Goal: Communication & Community: Connect with others

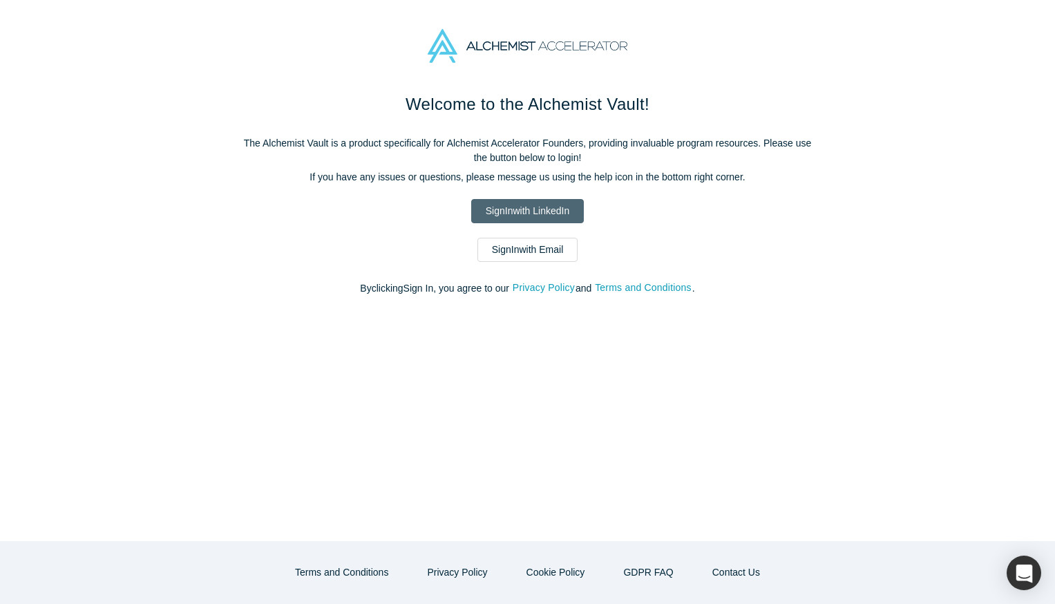
click at [544, 214] on link "Sign In with LinkedIn" at bounding box center [527, 211] width 113 height 24
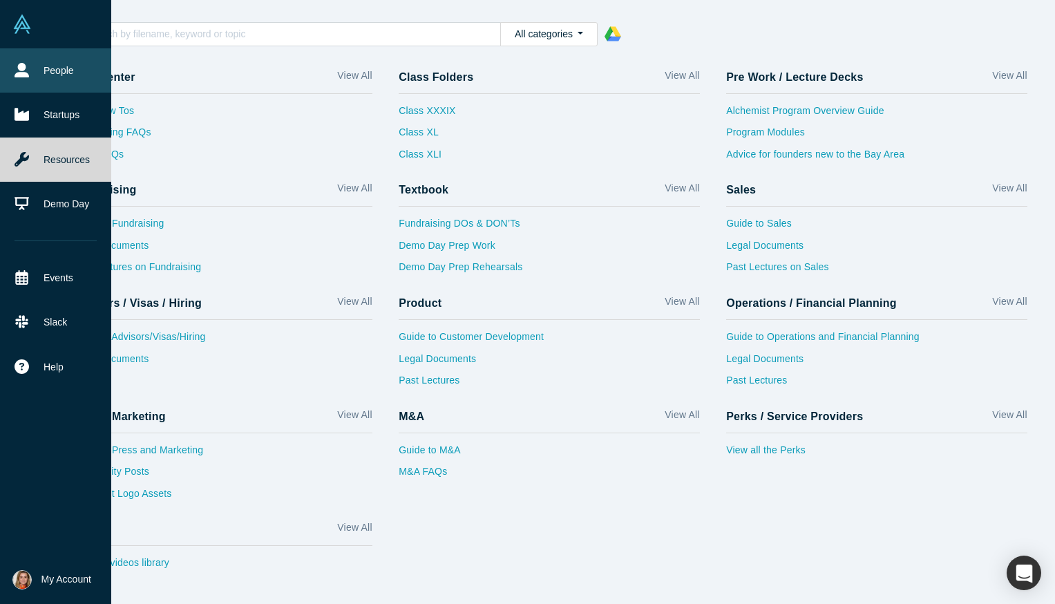
click at [64, 67] on link "People" at bounding box center [55, 70] width 111 height 44
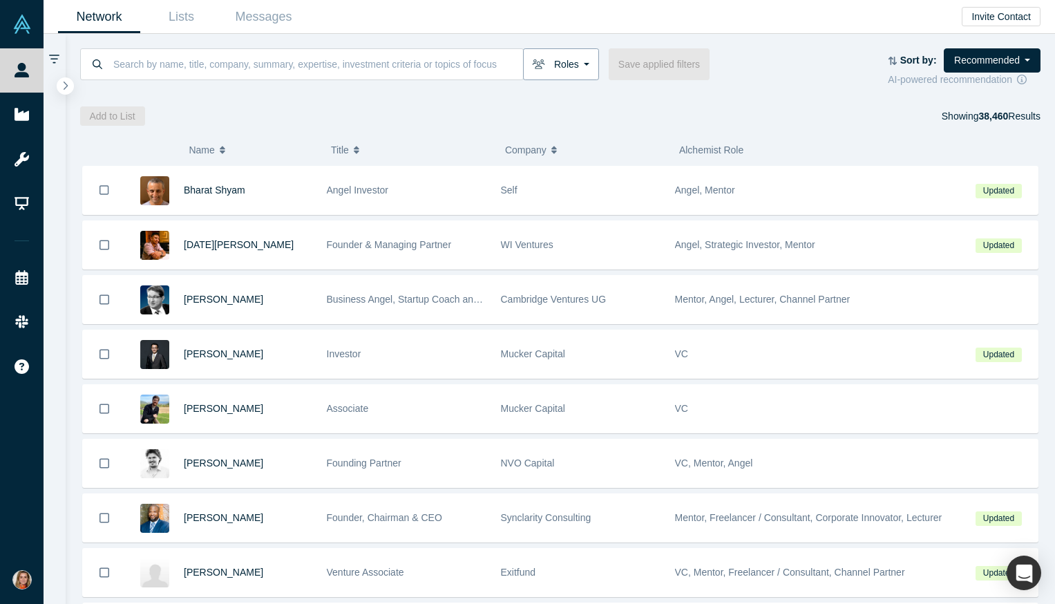
click at [570, 66] on button "Roles" at bounding box center [561, 64] width 76 height 32
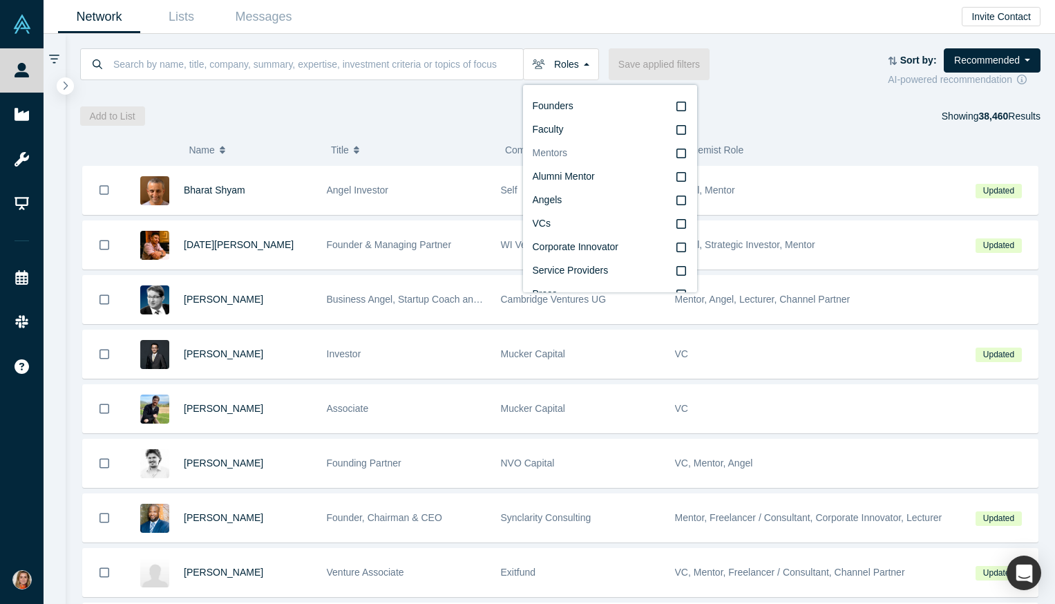
click at [682, 153] on icon at bounding box center [681, 153] width 10 height 11
click at [0, 0] on input "Mentors" at bounding box center [0, 0] width 0 height 0
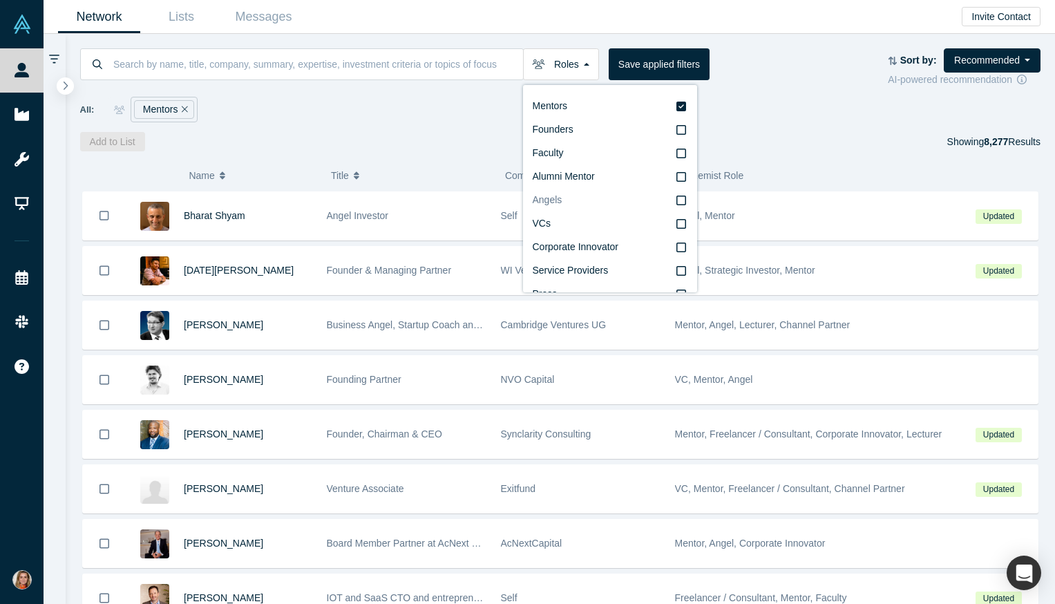
click at [680, 202] on icon at bounding box center [681, 200] width 10 height 11
click at [0, 0] on input "Angels" at bounding box center [0, 0] width 0 height 0
click at [681, 198] on icon at bounding box center [681, 200] width 10 height 11
click at [0, 0] on input "Alumni Mentor" at bounding box center [0, 0] width 0 height 0
click at [682, 104] on icon at bounding box center [681, 107] width 10 height 10
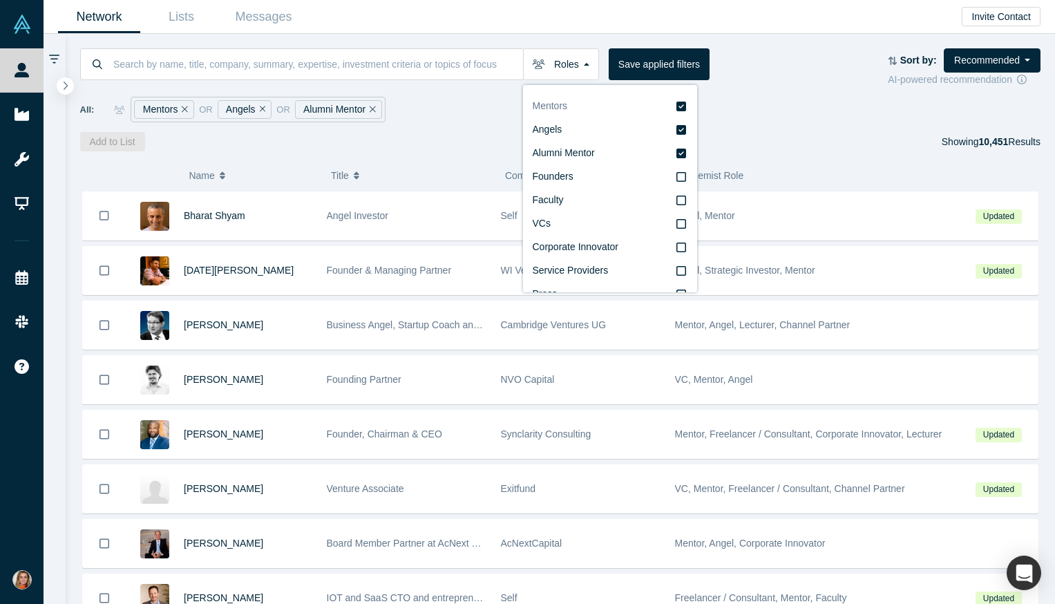
click at [0, 0] on input "Mentors" at bounding box center [0, 0] width 0 height 0
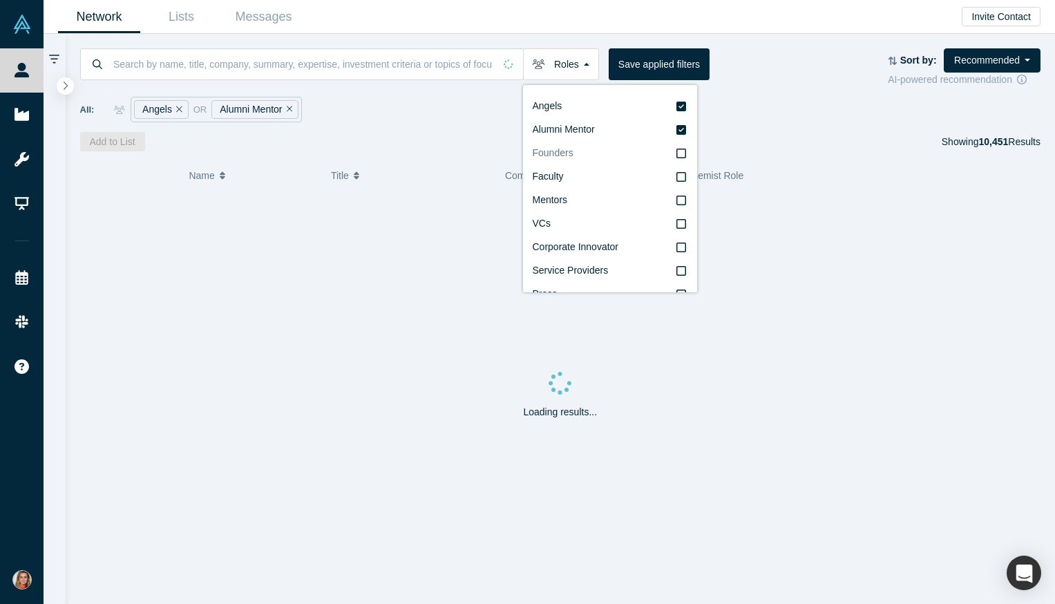
click at [684, 152] on icon at bounding box center [681, 153] width 10 height 11
click at [0, 0] on input "Founders" at bounding box center [0, 0] width 0 height 0
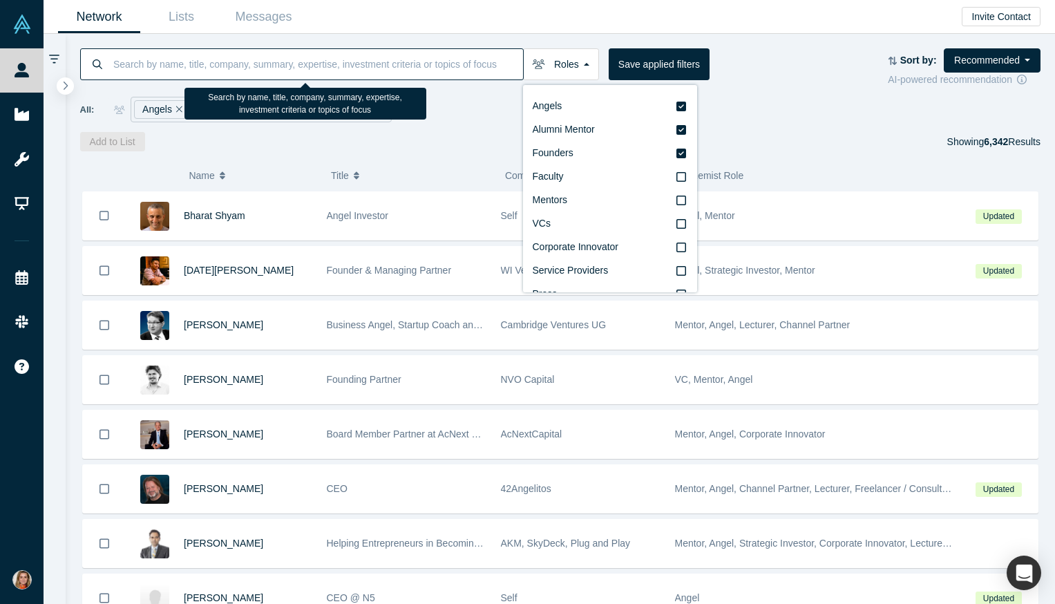
click at [253, 66] on input at bounding box center [317, 64] width 411 height 32
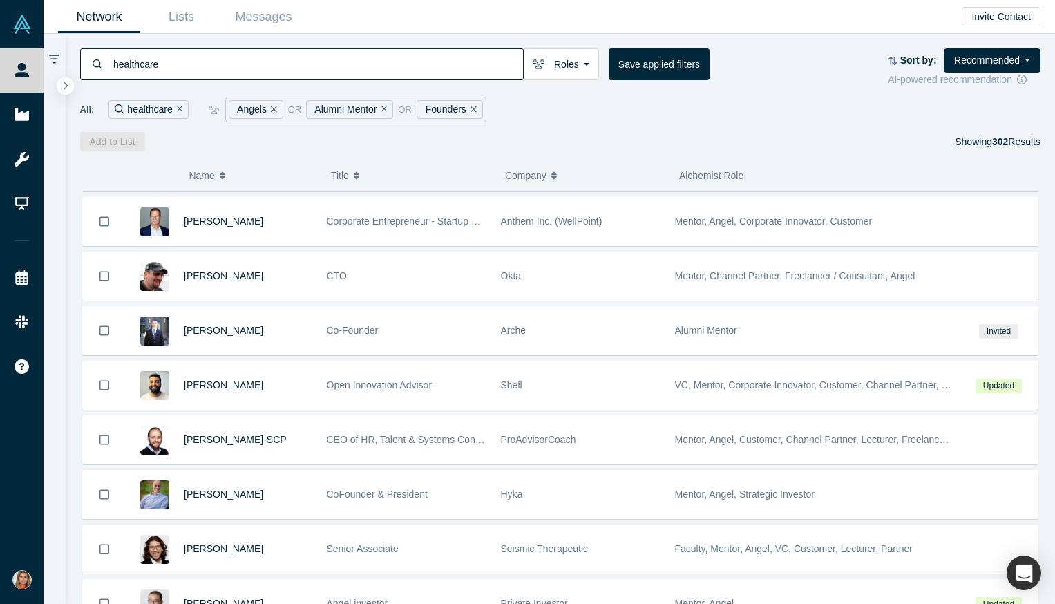
scroll to position [214, 0]
click at [381, 108] on icon "Remove Filter" at bounding box center [384, 109] width 6 height 10
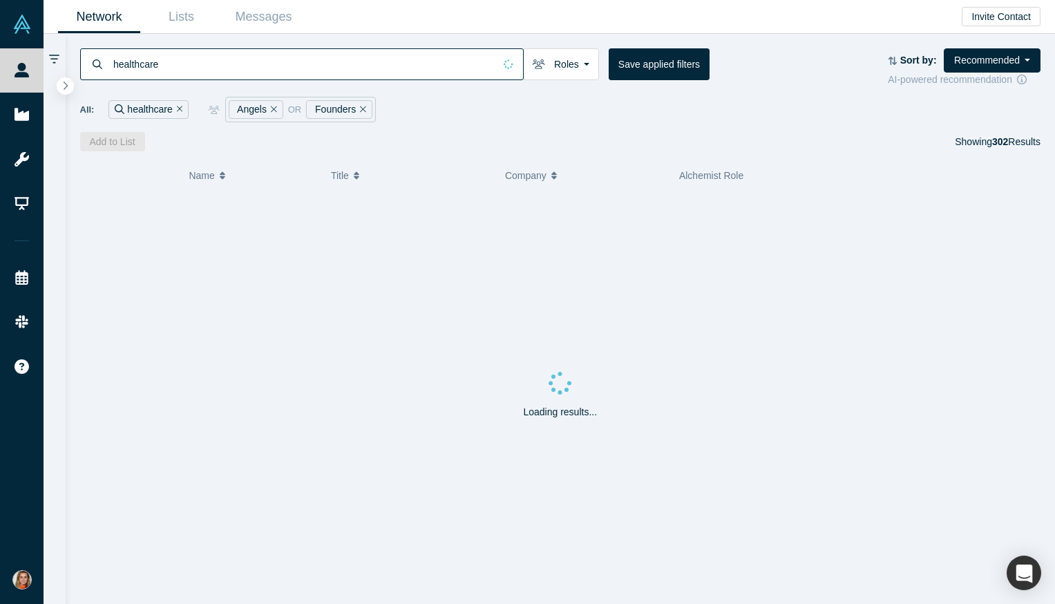
click at [364, 111] on icon "Remove Filter" at bounding box center [363, 109] width 6 height 6
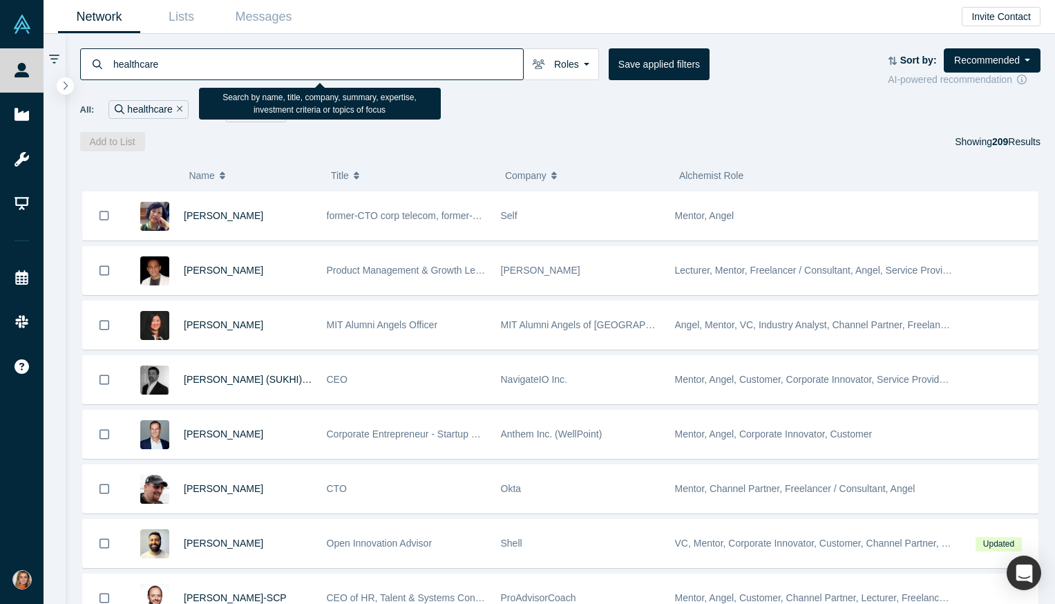
click at [196, 64] on input "healthcare" at bounding box center [317, 64] width 411 height 32
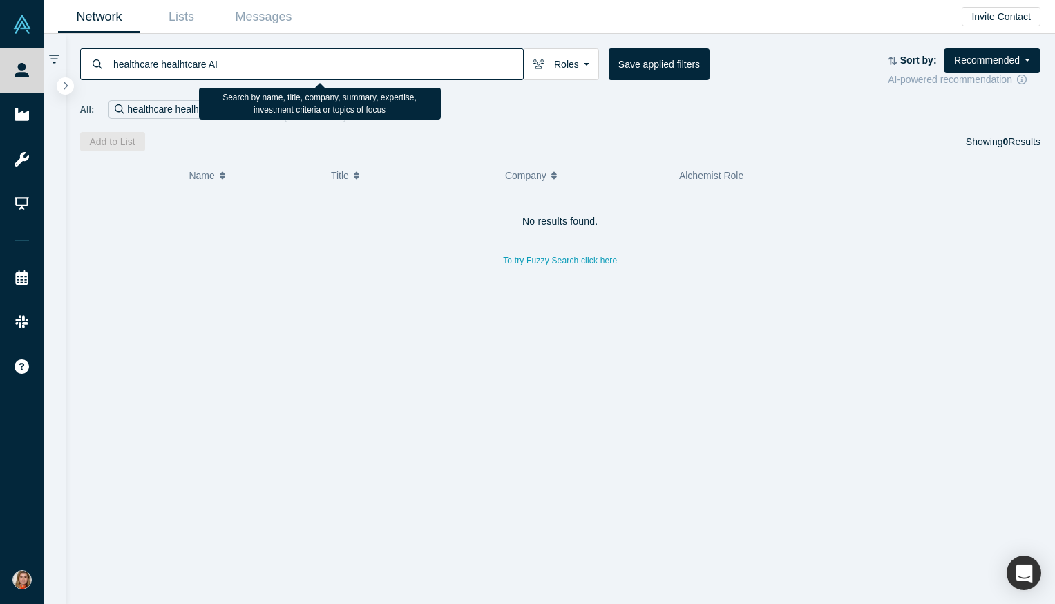
drag, startPoint x: 227, startPoint y: 64, endPoint x: 162, endPoint y: 61, distance: 65.0
click at [162, 61] on input "healthcare healhtcare AI" at bounding box center [317, 64] width 411 height 32
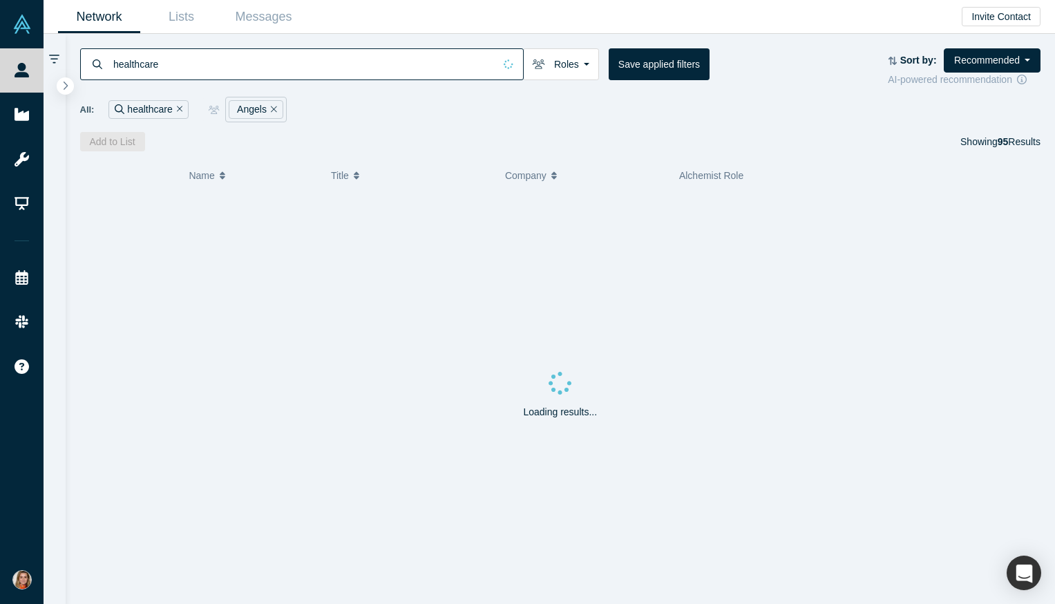
type input "healthcare"
click at [430, 139] on div "Add to List Showing 95 Results" at bounding box center [560, 141] width 961 height 19
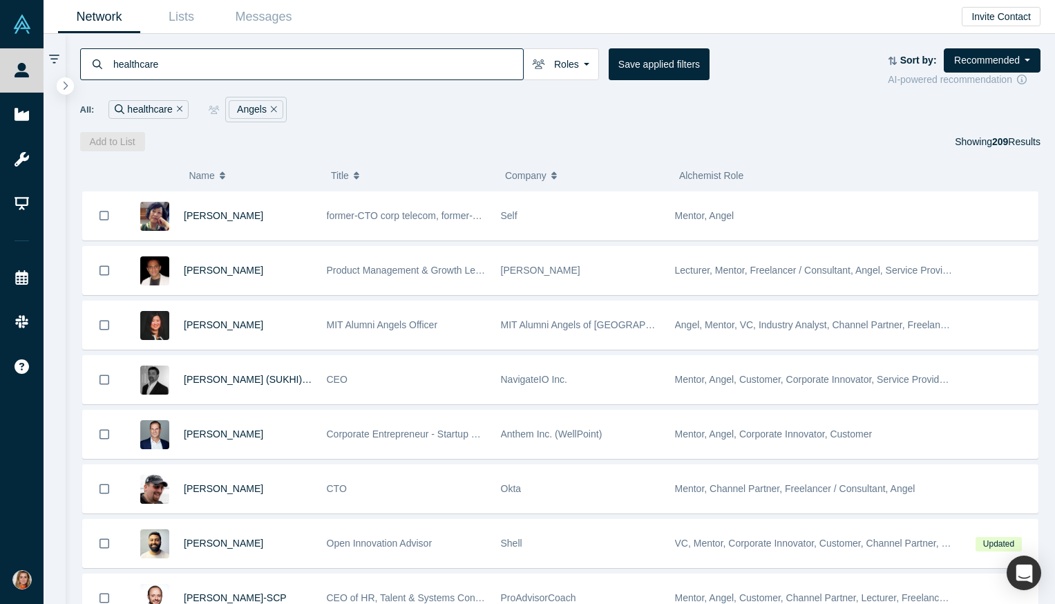
click at [724, 176] on span "Alchemist Role" at bounding box center [711, 175] width 64 height 11
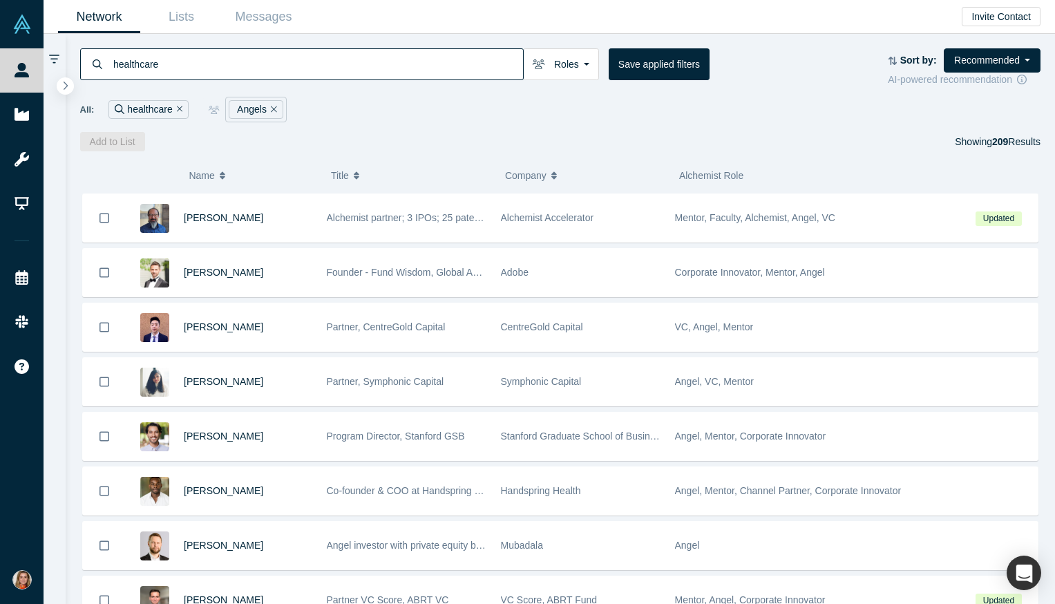
scroll to position [1447, 0]
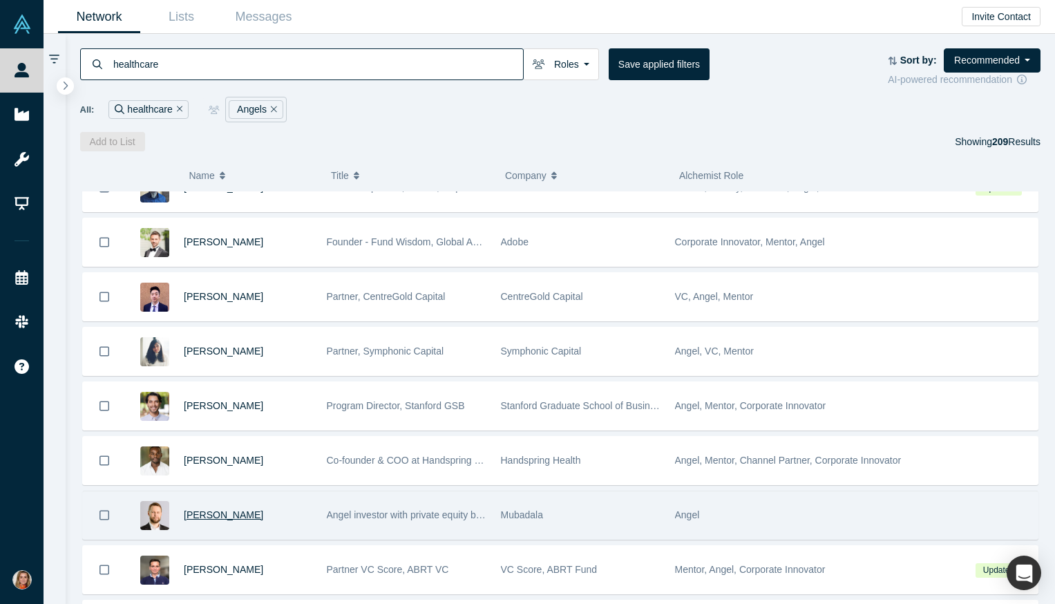
click at [208, 514] on span "Artem Kvas" at bounding box center [223, 514] width 79 height 11
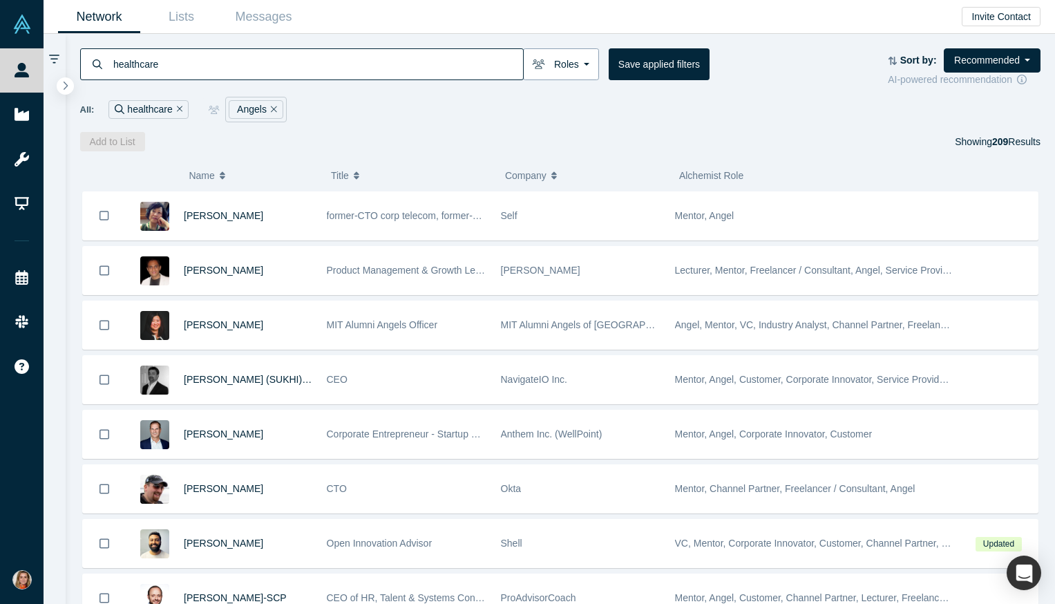
click at [575, 64] on button "Roles" at bounding box center [561, 64] width 76 height 32
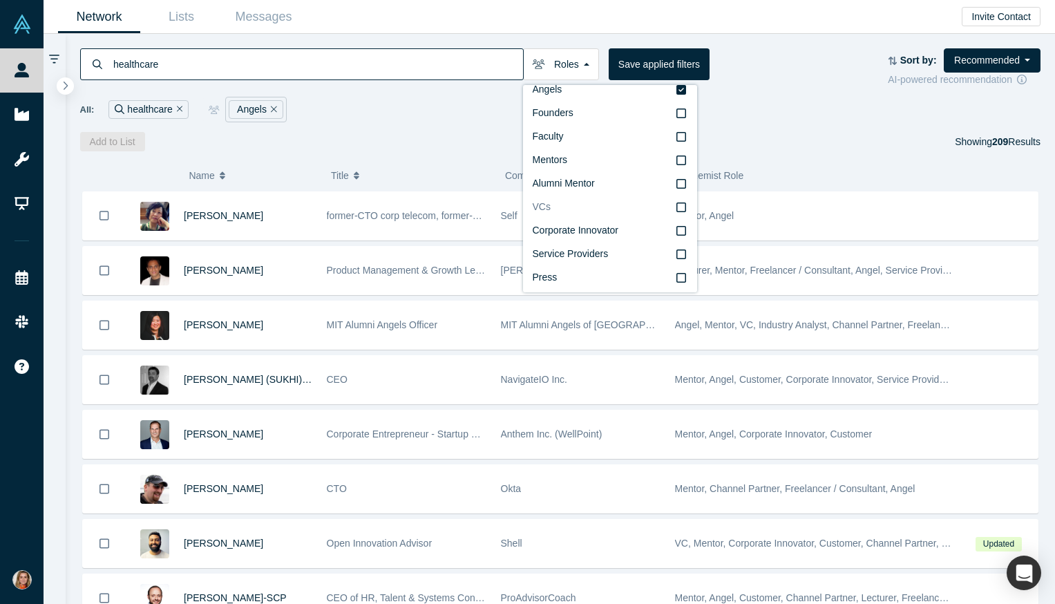
scroll to position [23, 0]
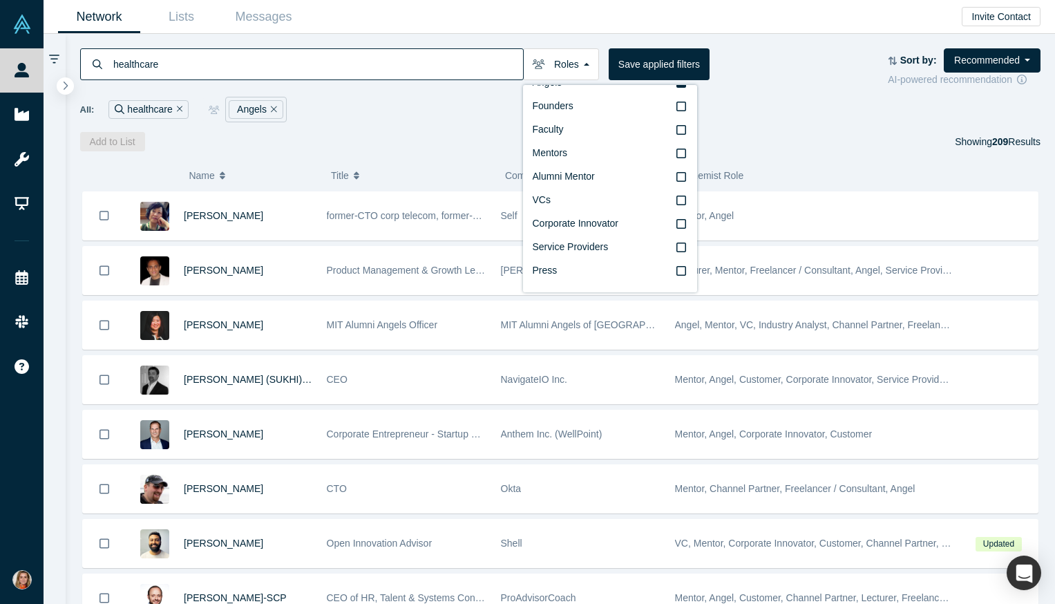
click at [441, 108] on div "All: healthcare Angels" at bounding box center [560, 110] width 961 height 26
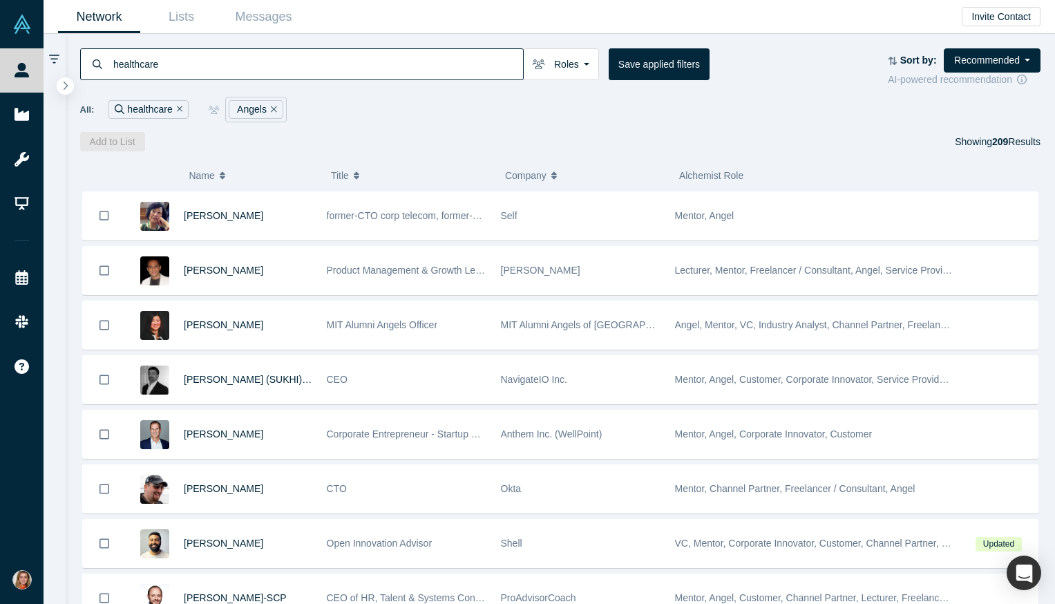
click at [53, 58] on icon at bounding box center [54, 59] width 10 height 9
click at [219, 69] on input "healthcare" at bounding box center [317, 64] width 411 height 32
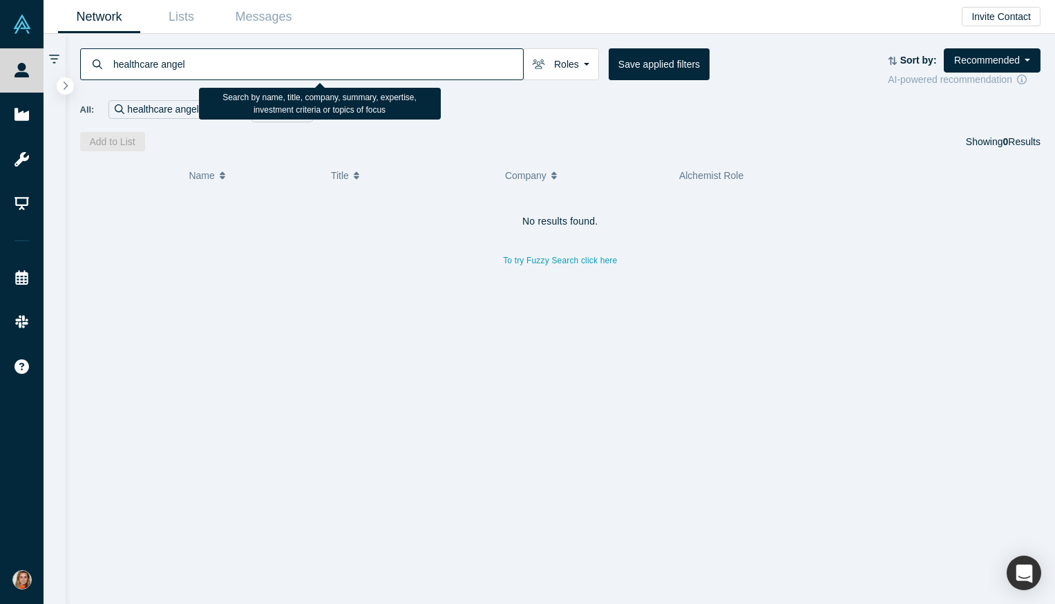
click at [227, 60] on input "healthcare angel" at bounding box center [317, 64] width 411 height 32
type input "healthcare AI"
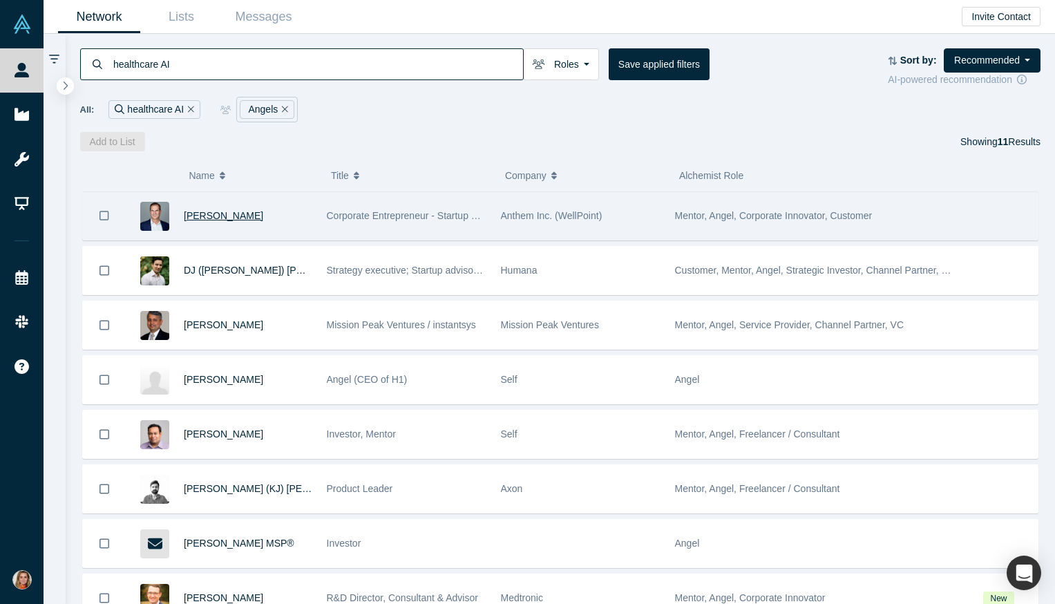
click at [245, 218] on span "Christian Busch" at bounding box center [223, 215] width 79 height 11
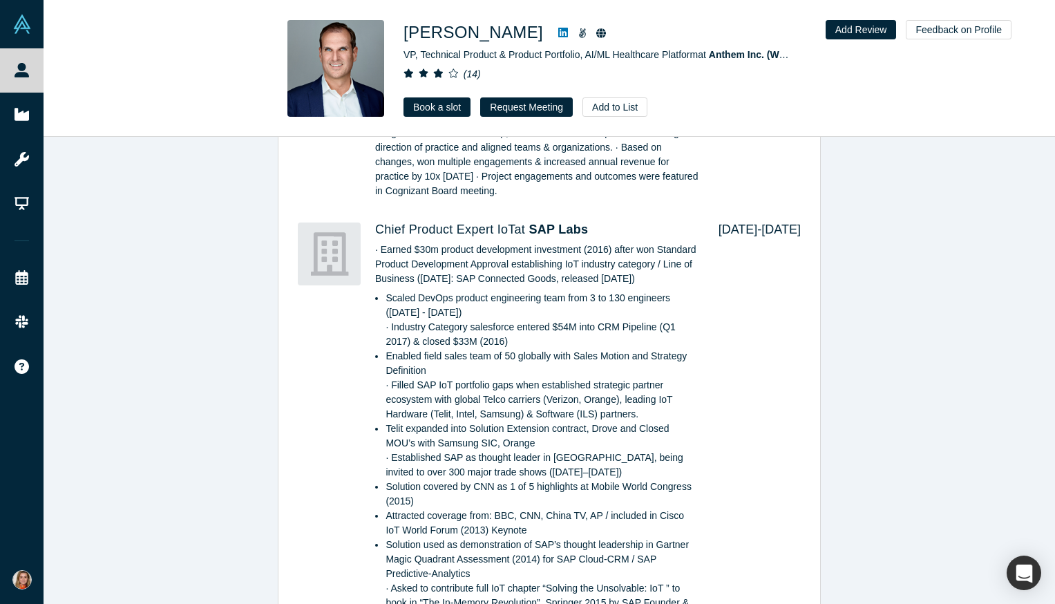
scroll to position [2352, 0]
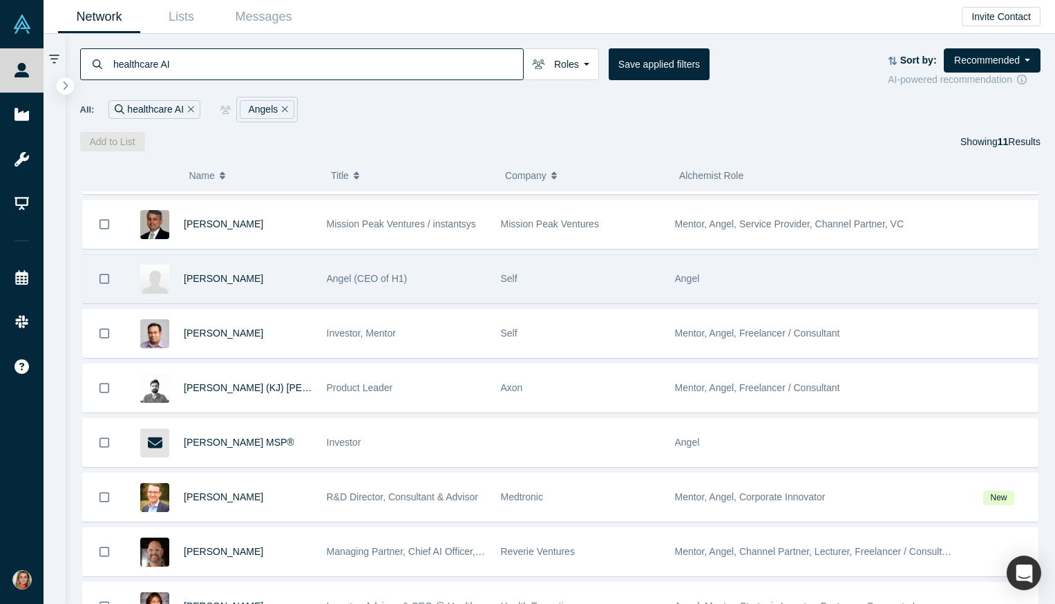
scroll to position [220, 0]
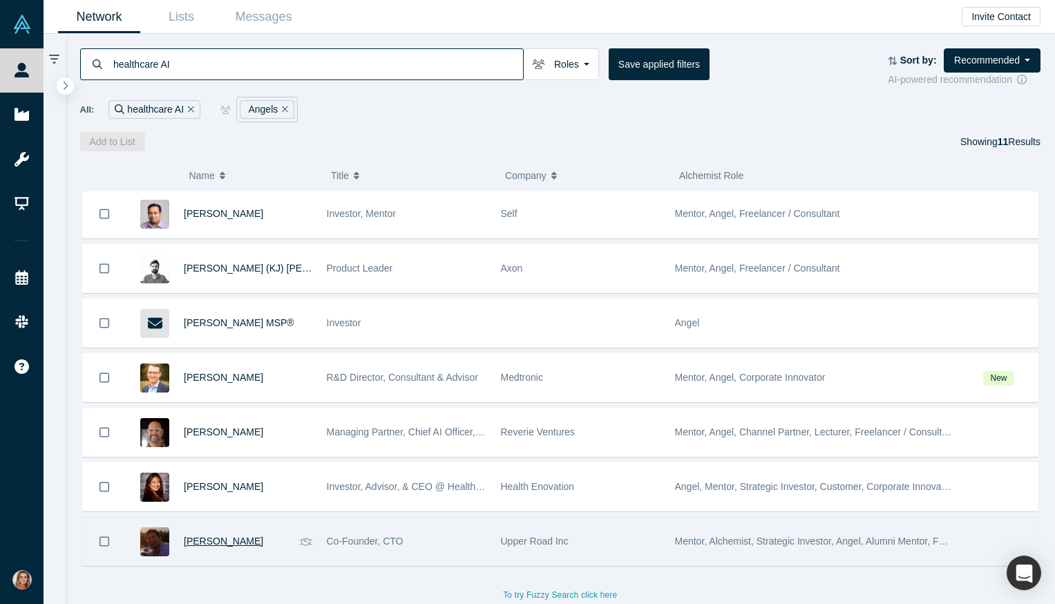
click at [233, 536] on span "Lexi Viripaeff" at bounding box center [223, 540] width 79 height 11
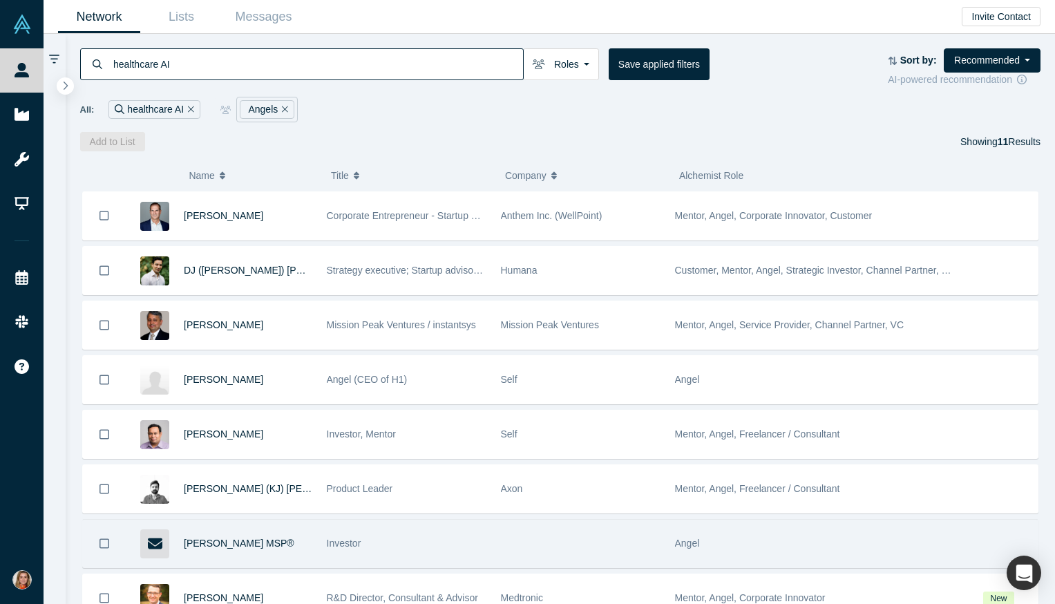
scroll to position [220, 0]
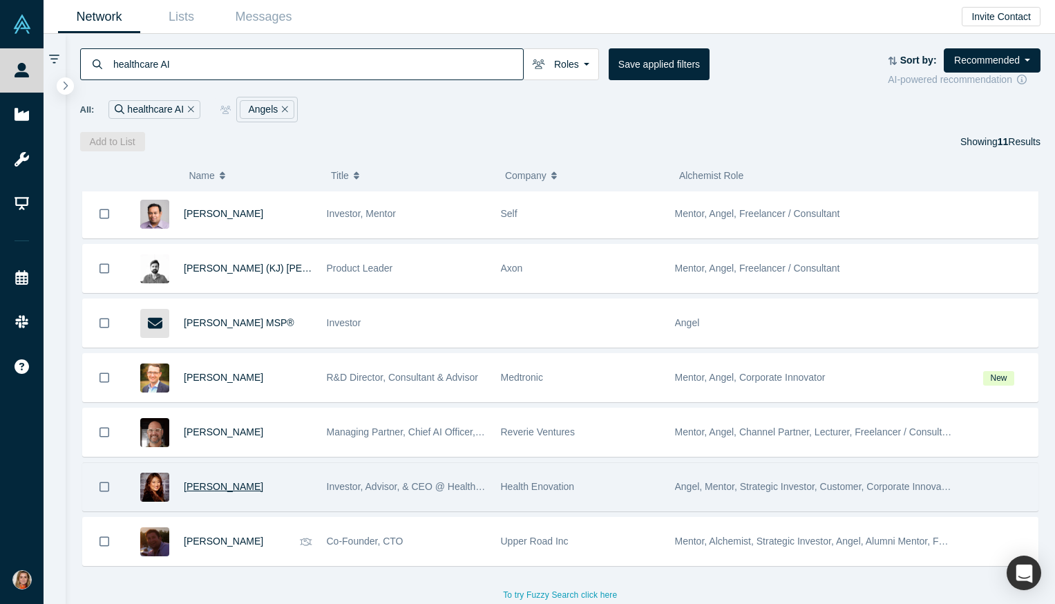
click at [221, 485] on span "Grace S. Lee" at bounding box center [223, 486] width 79 height 11
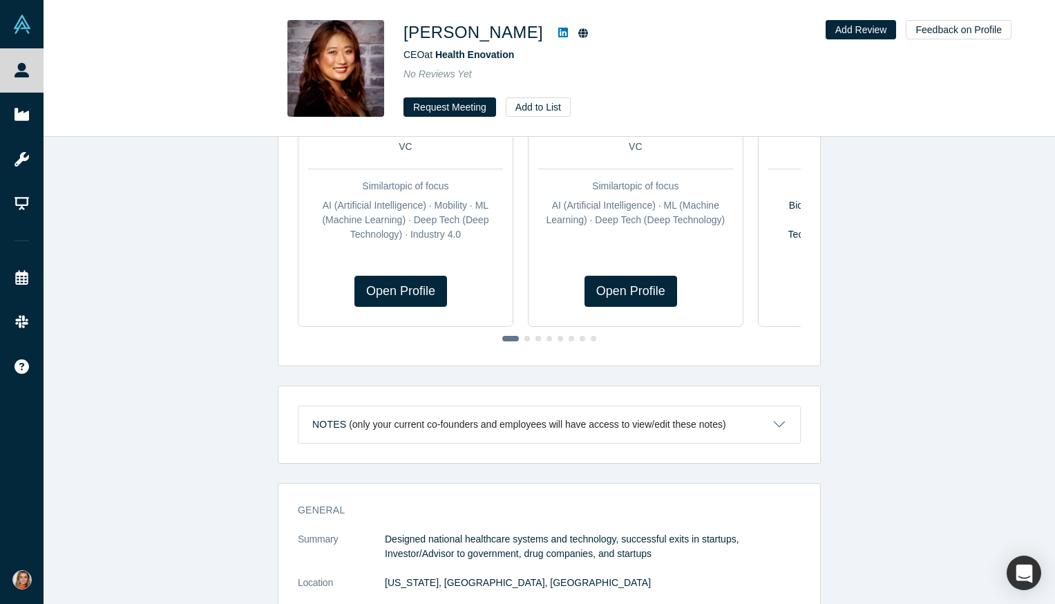
scroll to position [285, 0]
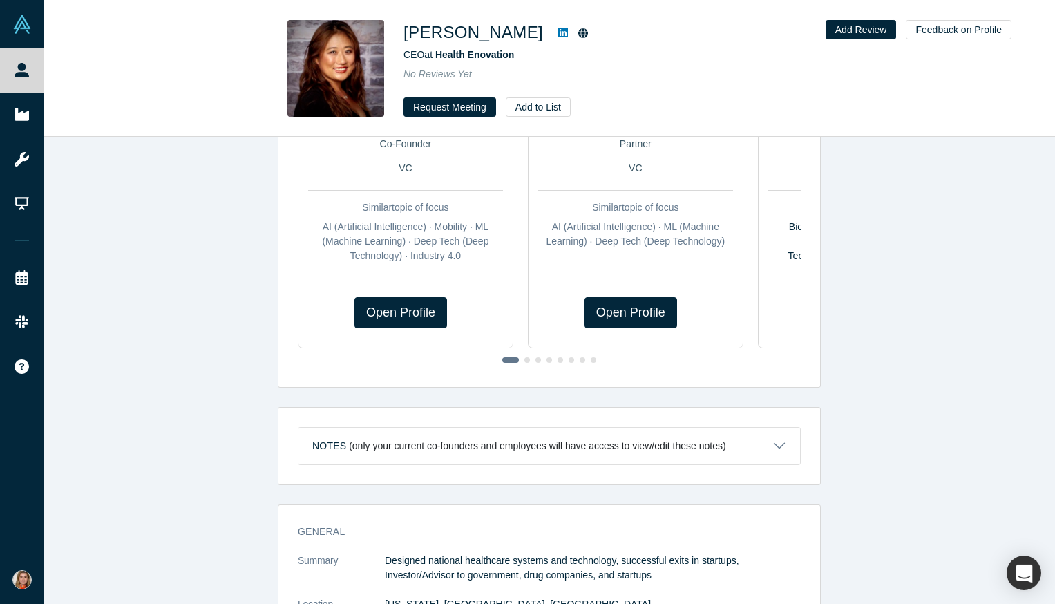
click at [495, 59] on span "Health Enovation" at bounding box center [474, 54] width 79 height 11
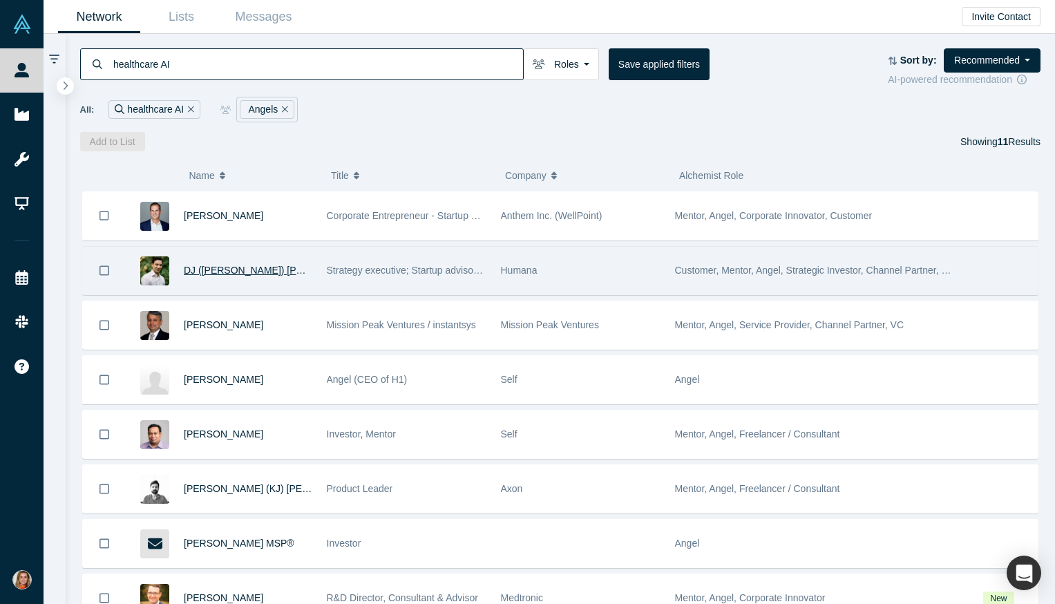
click at [229, 269] on span "DJ (Dheeraj) Harjai" at bounding box center [275, 270] width 183 height 11
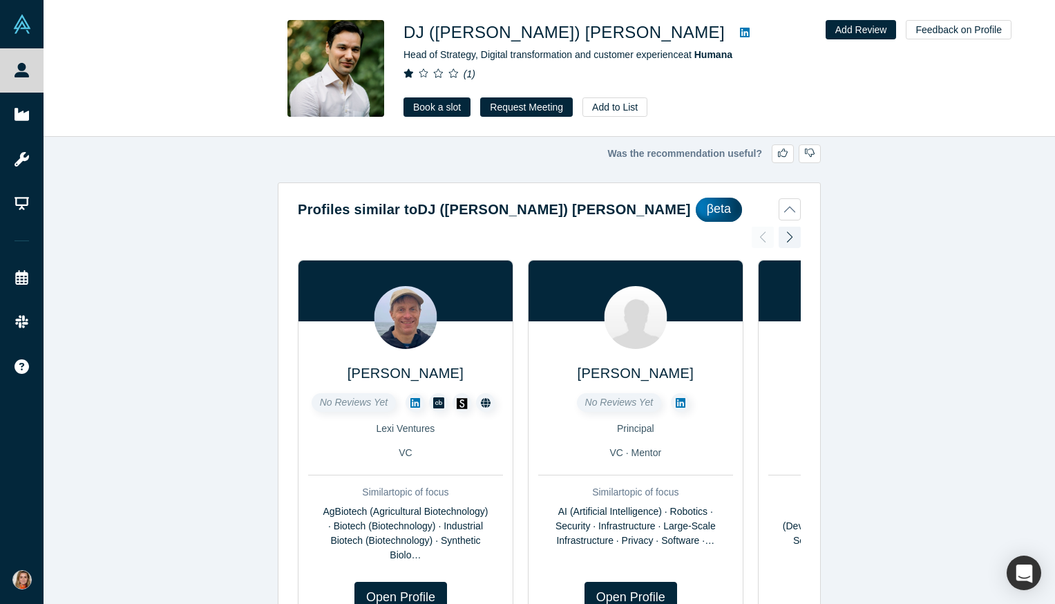
click at [448, 75] on icon at bounding box center [453, 73] width 10 height 10
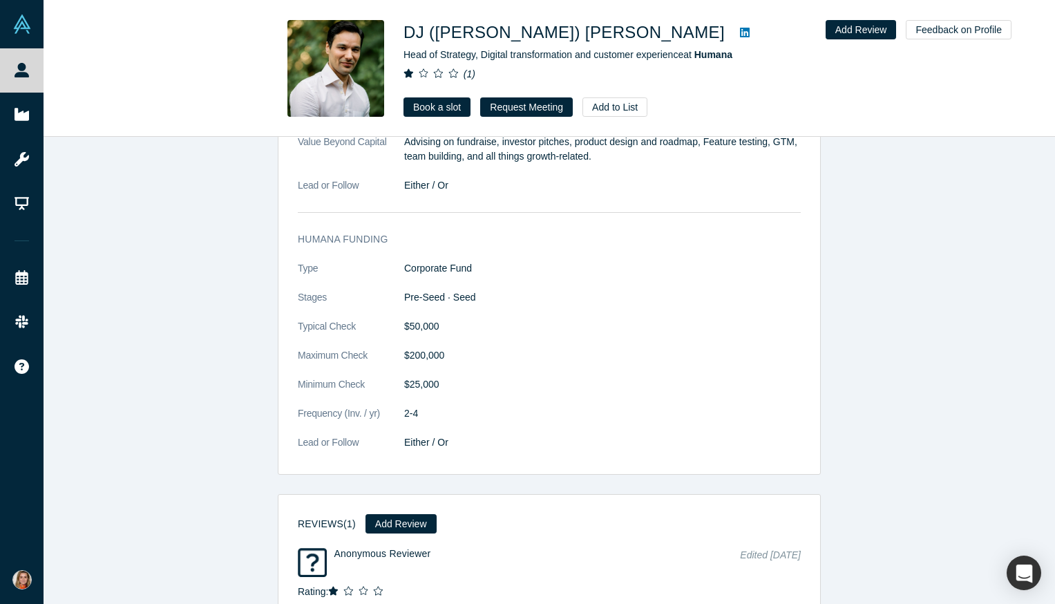
scroll to position [1968, 0]
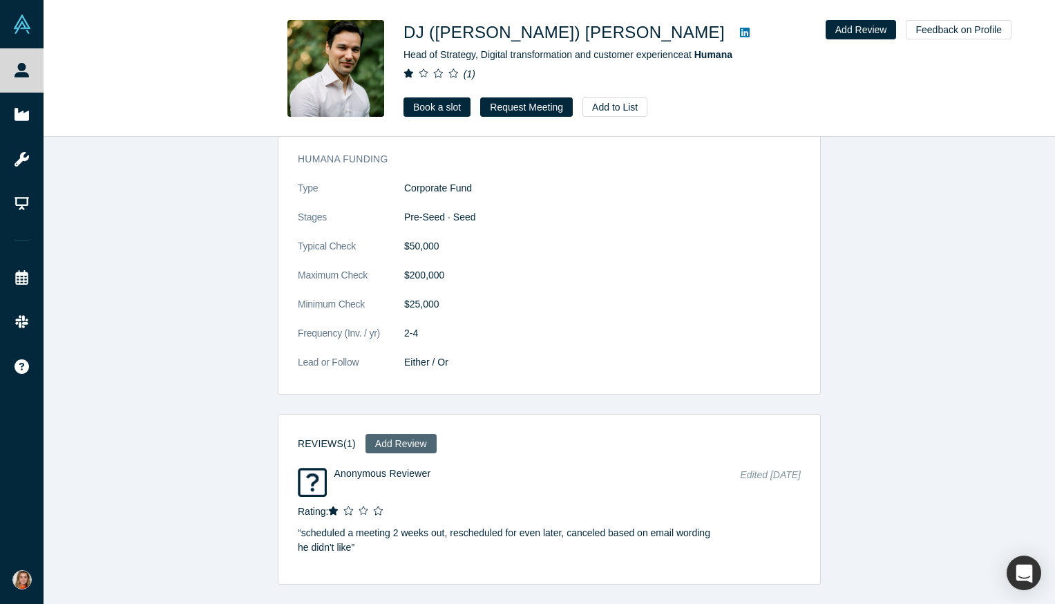
click at [403, 437] on button "Add Review" at bounding box center [400, 443] width 71 height 19
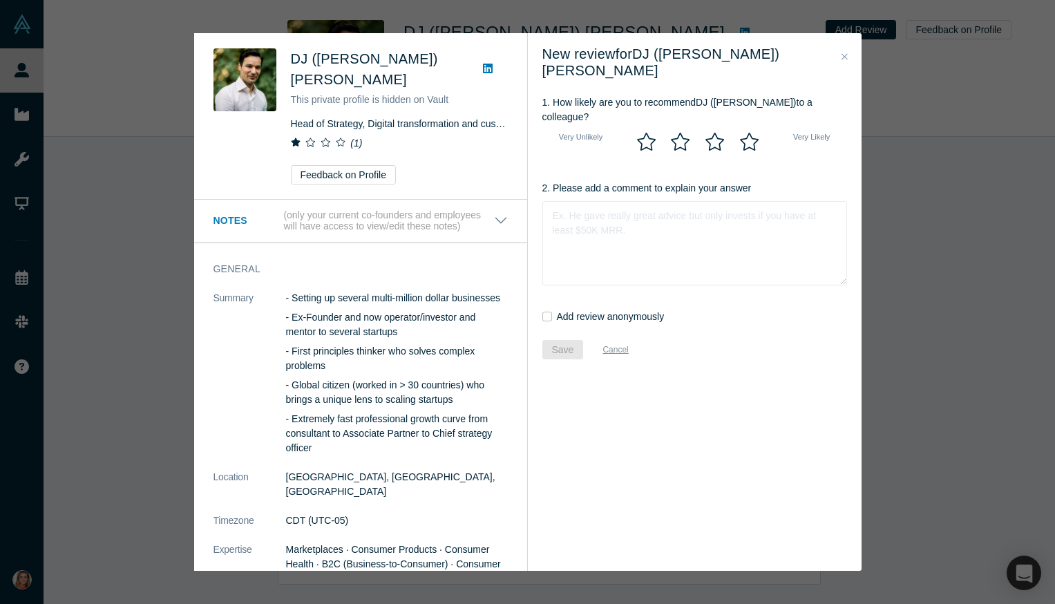
click at [642, 133] on icon at bounding box center [646, 142] width 21 height 19
click at [0, 0] on input "radio" at bounding box center [0, 0] width 0 height 0
click at [548, 311] on input "Add review anonymously" at bounding box center [547, 316] width 10 height 10
checkbox input "true"
click at [590, 205] on textarea "2. Please add a comment to explain your answer" at bounding box center [694, 243] width 305 height 84
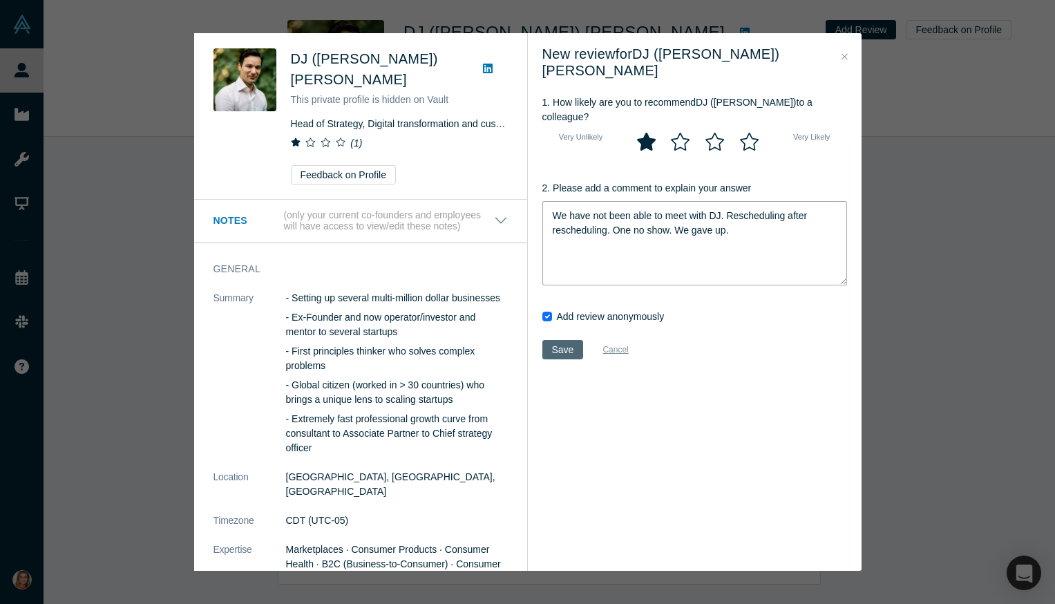
type textarea "We have not been able to meet with DJ. Rescheduling after rescheduling. One no …"
click at [566, 340] on button "Save" at bounding box center [562, 349] width 41 height 19
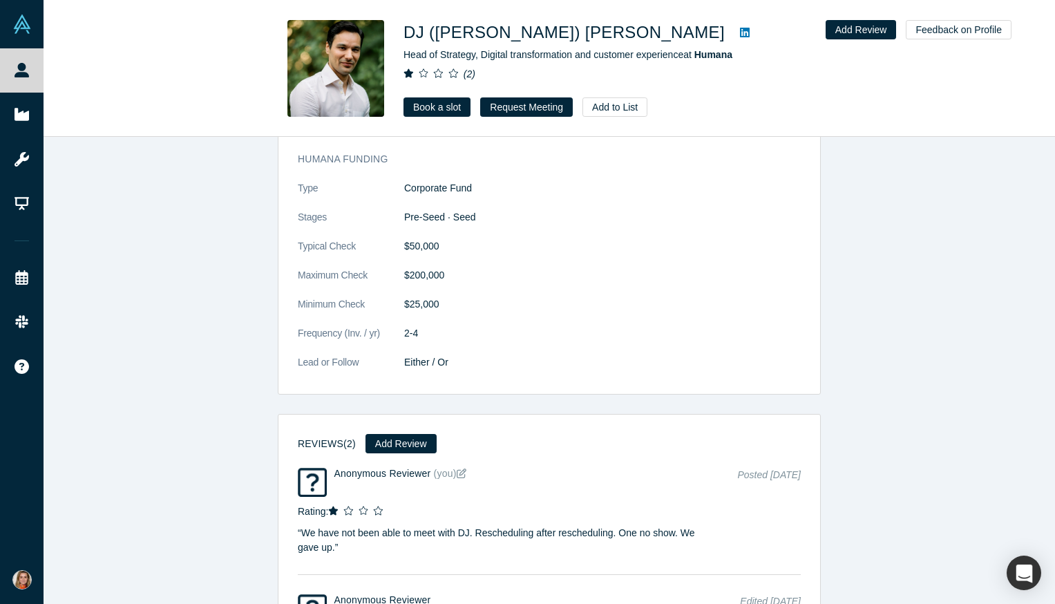
checkbox input "false"
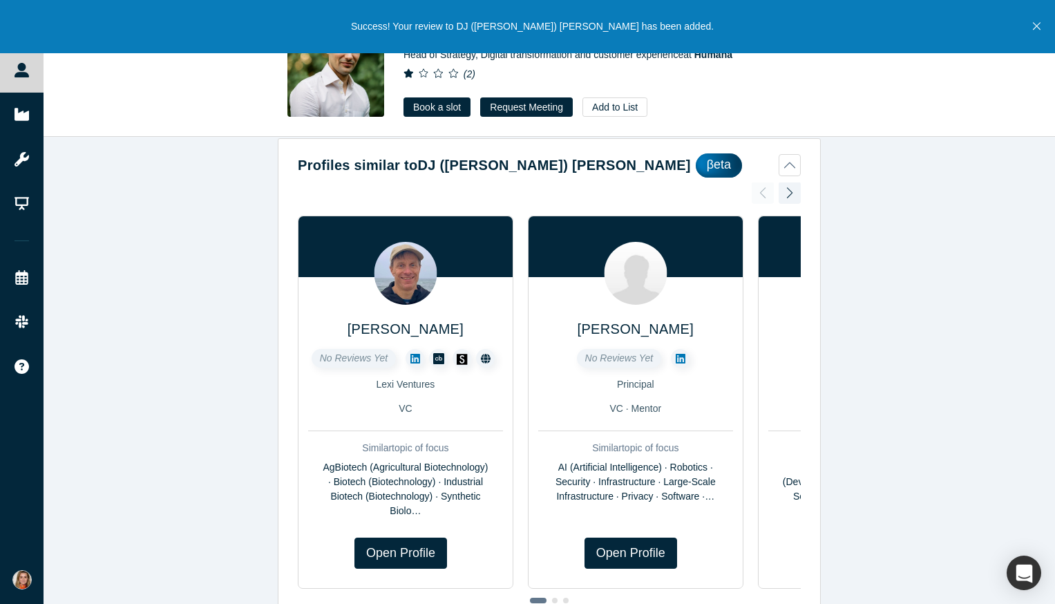
scroll to position [47, 0]
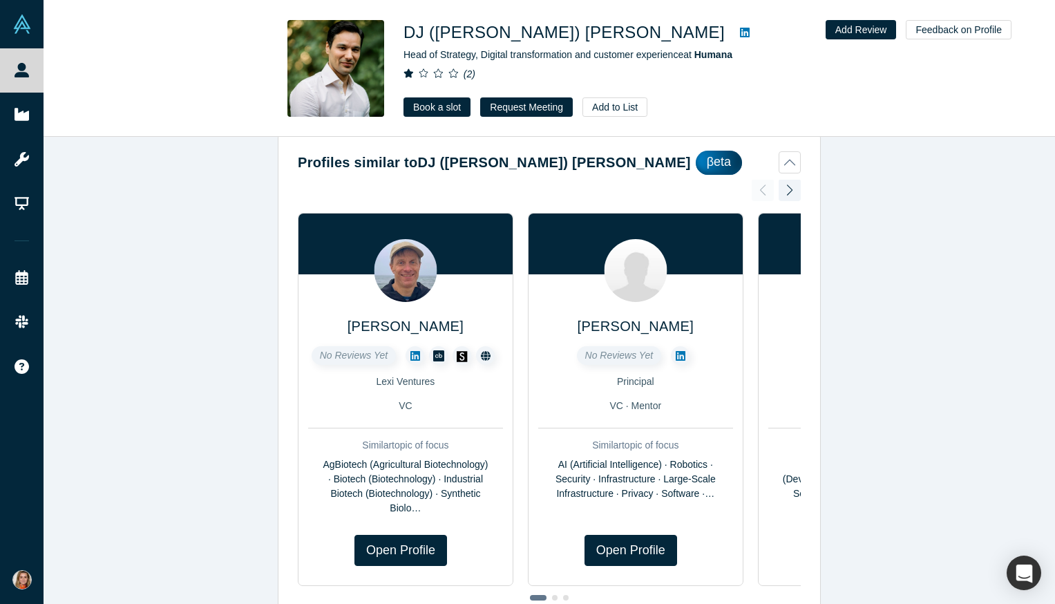
click at [789, 189] on div at bounding box center [789, 190] width 22 height 30
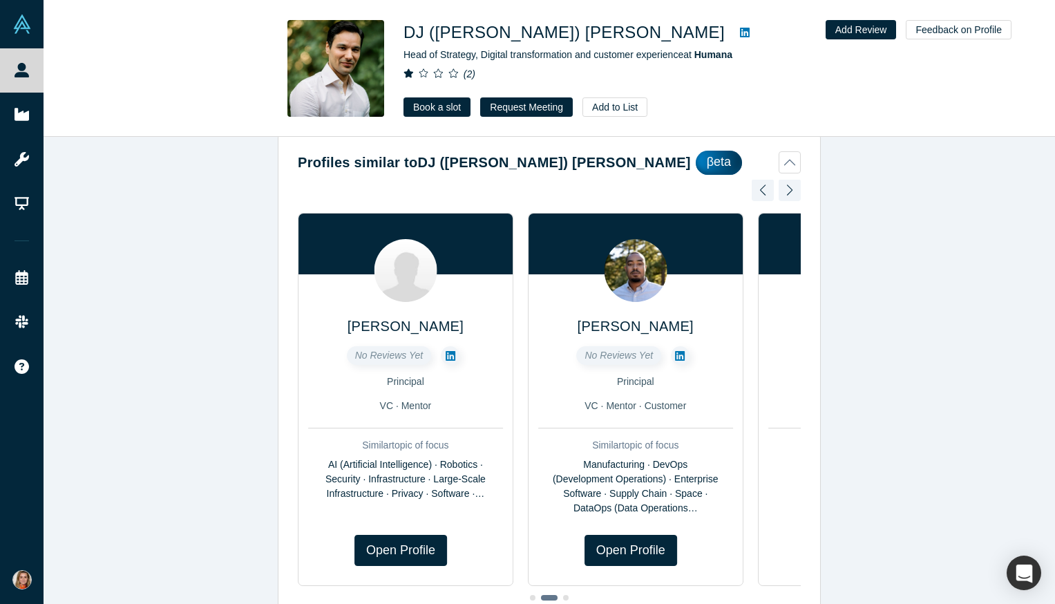
click at [789, 189] on div at bounding box center [789, 190] width 22 height 30
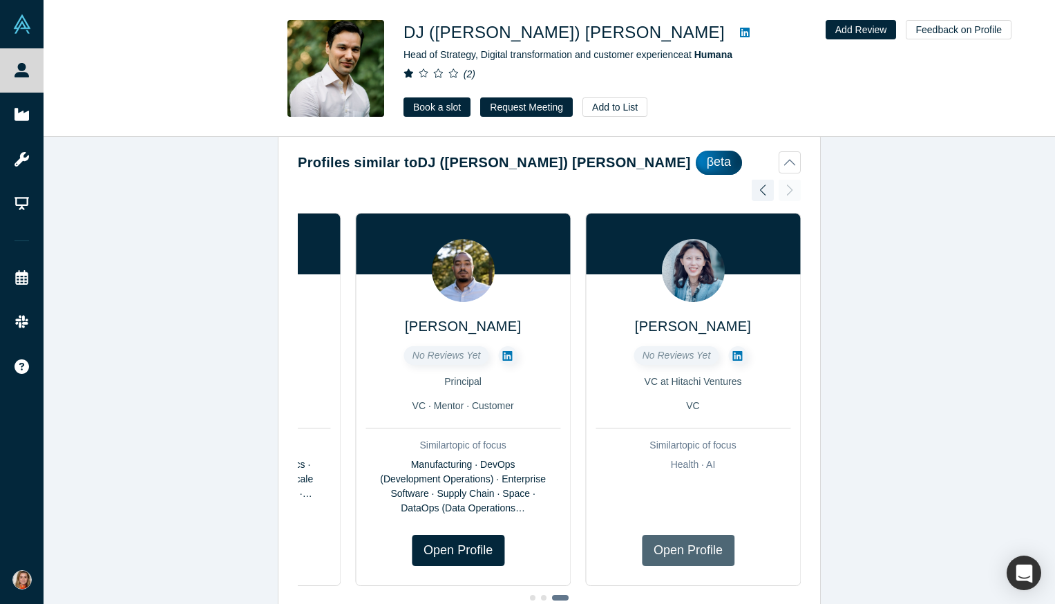
click at [695, 544] on link "Open Profile" at bounding box center [688, 550] width 93 height 31
click at [764, 183] on div at bounding box center [762, 190] width 22 height 30
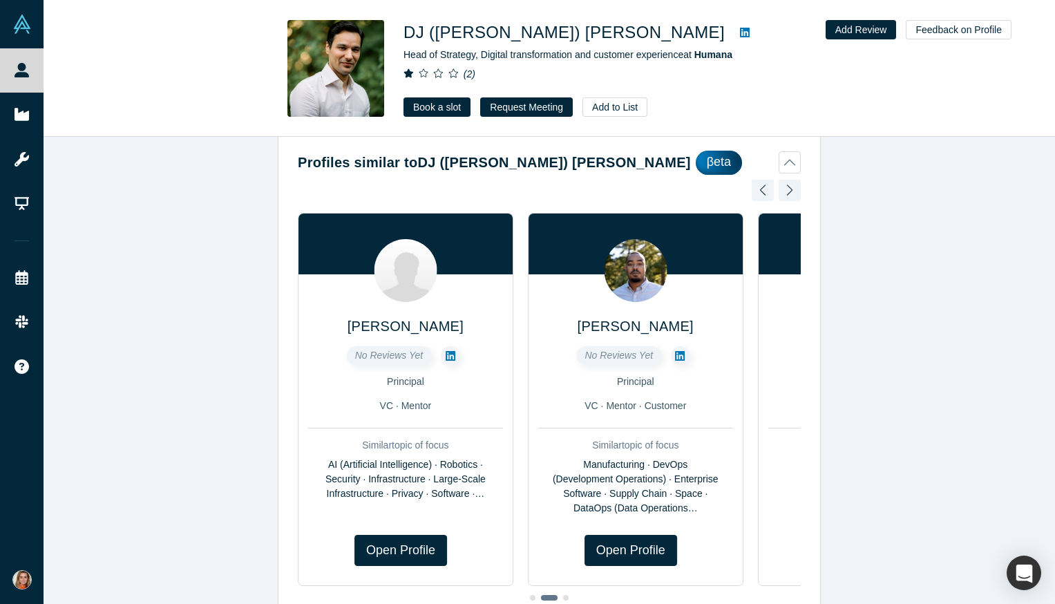
click at [763, 183] on div at bounding box center [762, 190] width 22 height 30
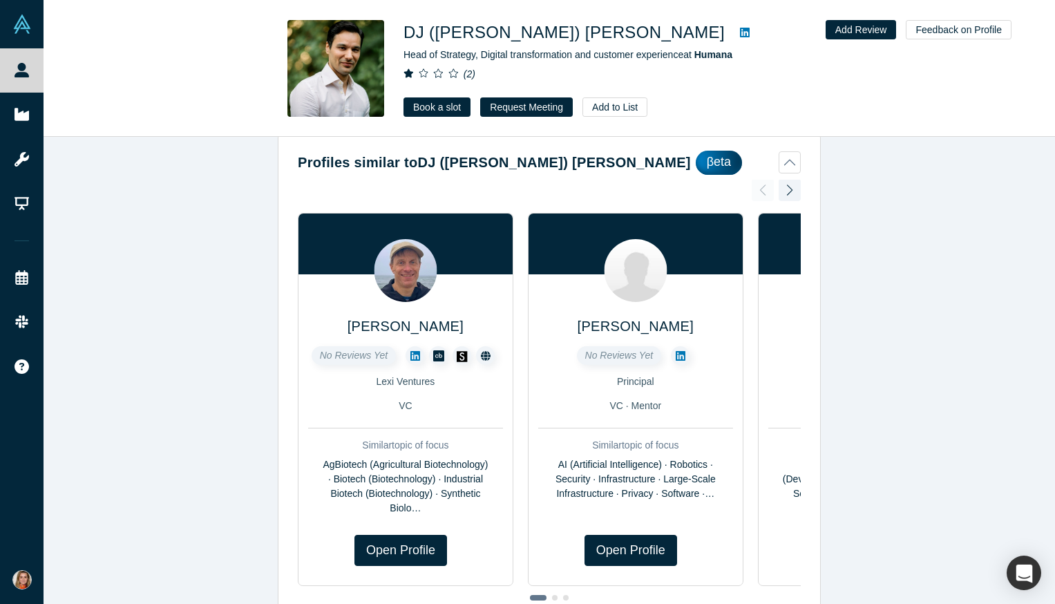
click at [763, 183] on div "Jonah Probell No Reviews Yet Lexi Ventures VC Similar topic of focus AgBiotech …" at bounding box center [549, 395] width 503 height 430
click at [787, 191] on div at bounding box center [789, 190] width 22 height 30
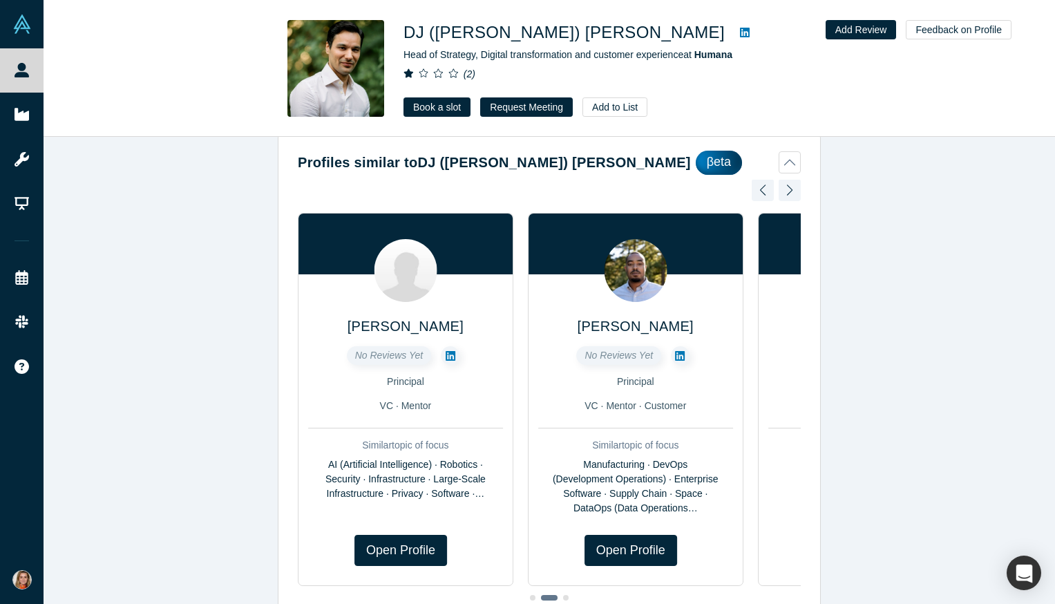
click at [787, 191] on div at bounding box center [789, 190] width 22 height 30
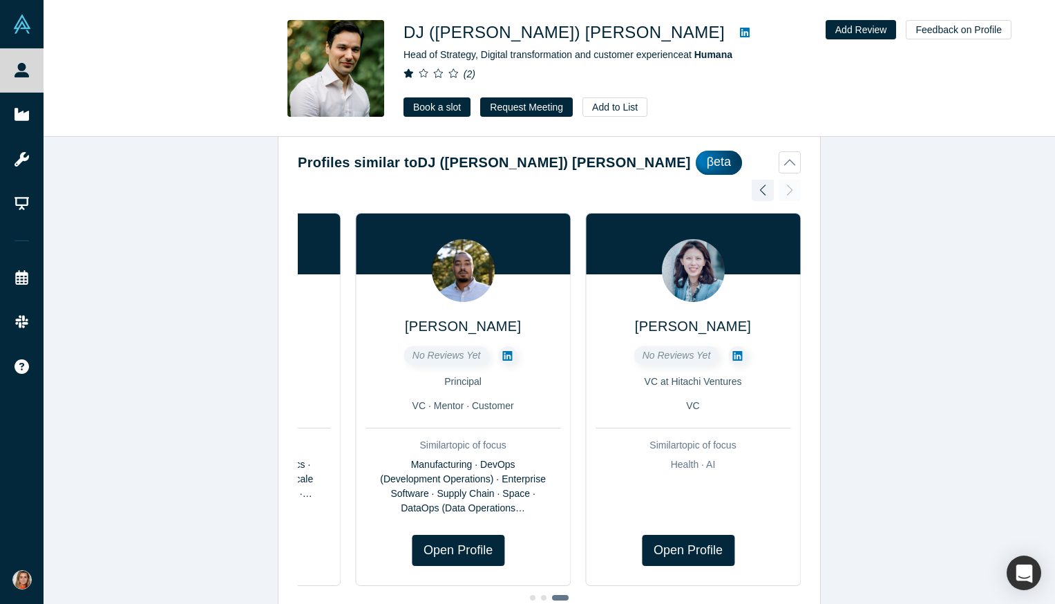
click at [787, 191] on div "Jonah Probell No Reviews Yet Lexi Ventures VC Similar topic of focus AgBiotech …" at bounding box center [549, 395] width 503 height 430
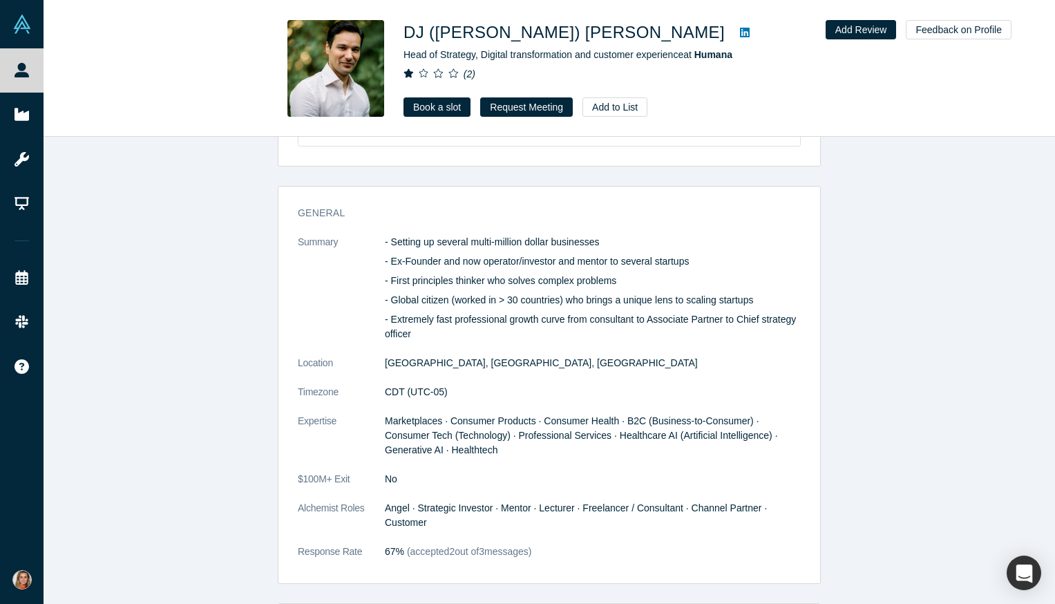
scroll to position [600, 0]
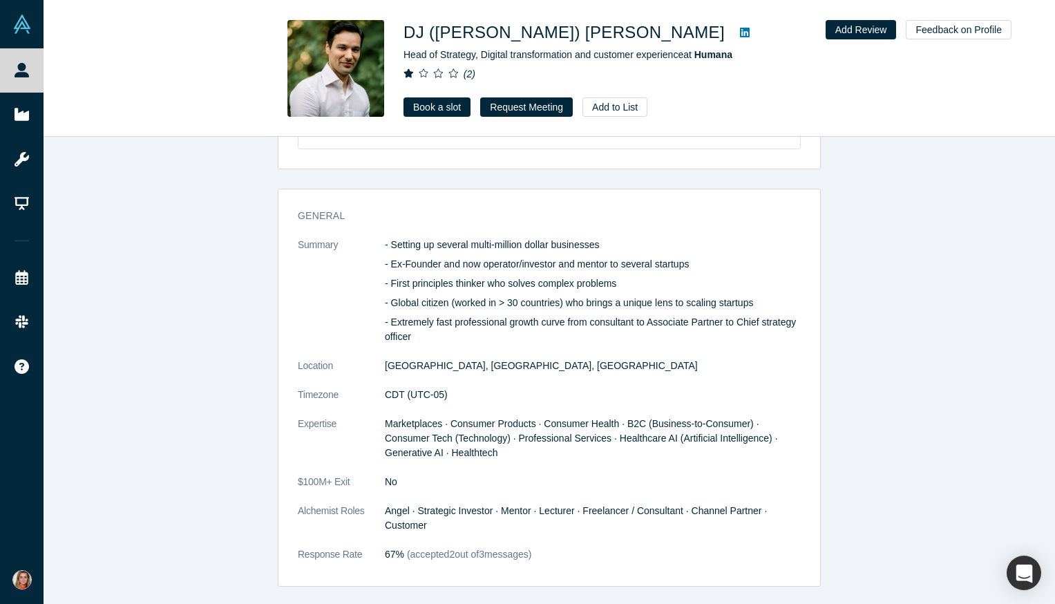
click at [536, 195] on div "General Summary - Setting up several multi-million dollar businesses - Ex-Found…" at bounding box center [549, 388] width 543 height 398
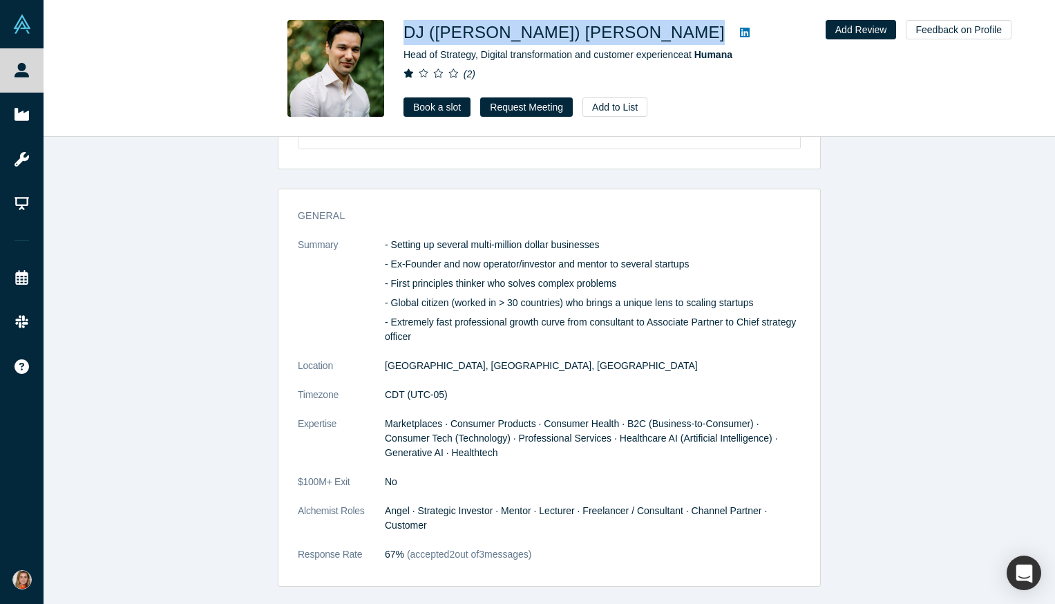
drag, startPoint x: 548, startPoint y: 35, endPoint x: 400, endPoint y: 31, distance: 147.8
click at [400, 31] on div "DJ (Dheeraj) Harjai Head of Strategy, Digital transformation and customer exper…" at bounding box center [549, 68] width 543 height 97
copy div "DJ (Dheeraj) Harjai"
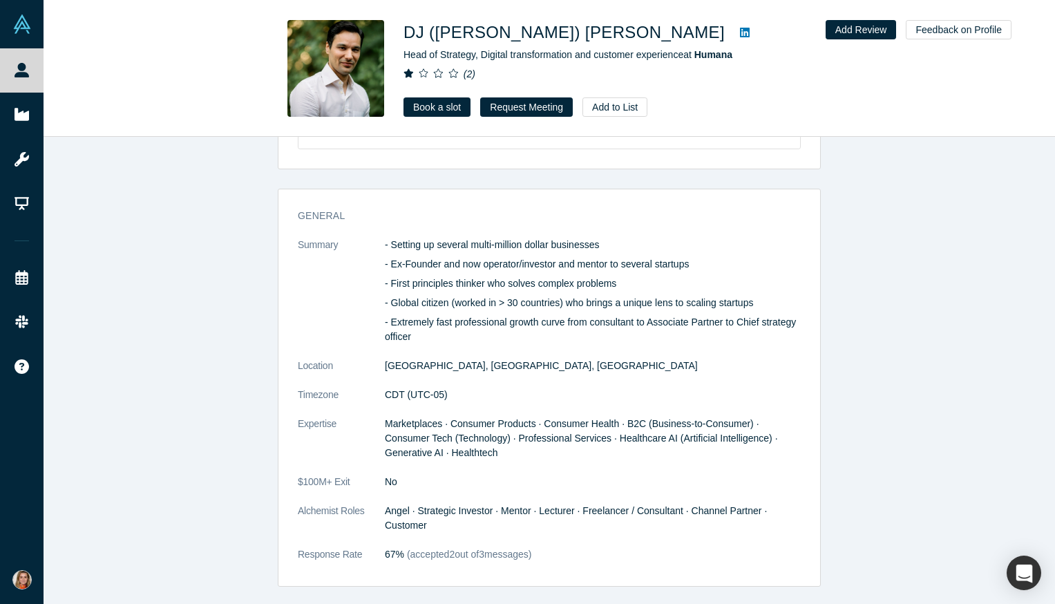
click at [332, 196] on div "General Summary - Setting up several multi-million dollar businesses - Ex-Found…" at bounding box center [549, 388] width 543 height 398
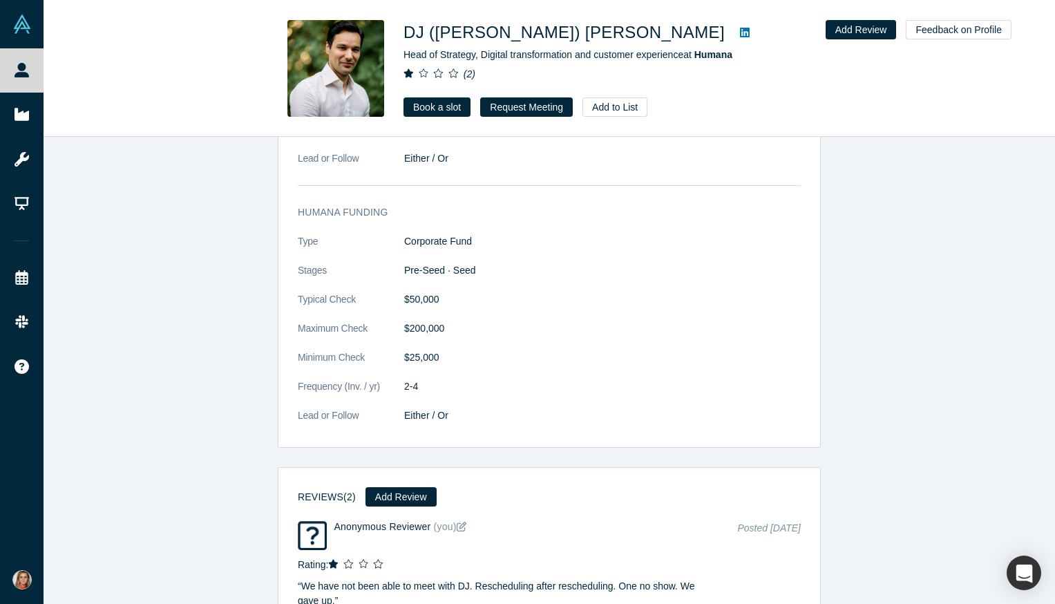
scroll to position [2095, 0]
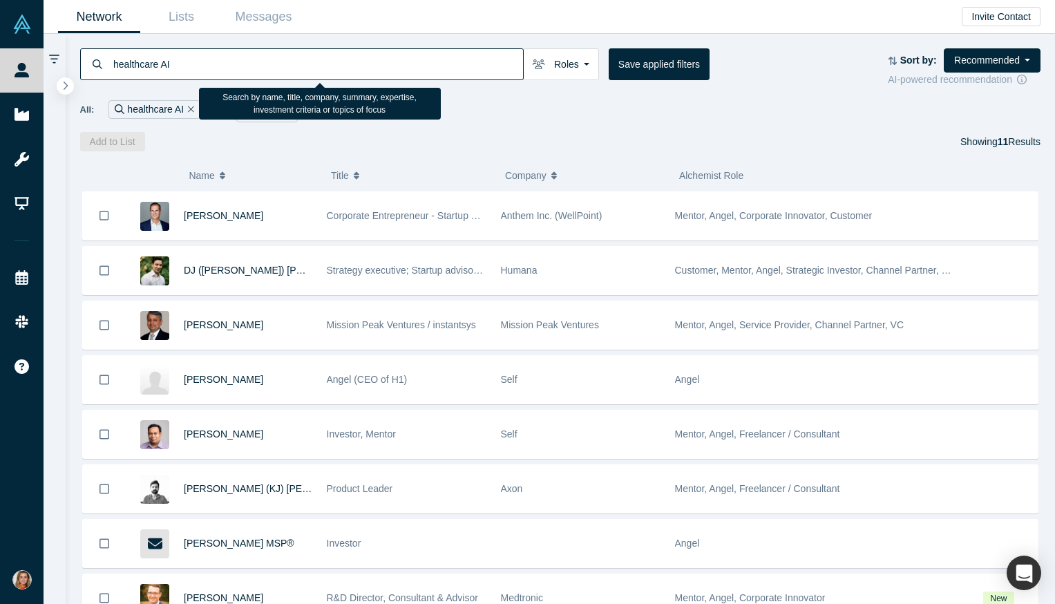
click at [158, 63] on input "healthcare AI" at bounding box center [317, 64] width 411 height 32
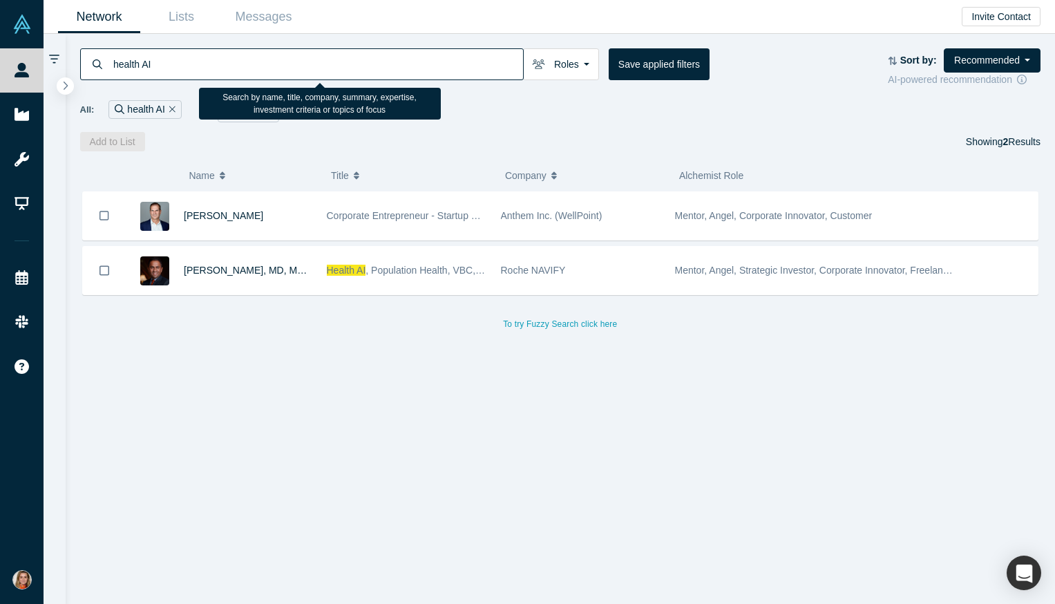
click at [145, 70] on input "health AI" at bounding box center [317, 64] width 411 height 32
type input "immigrant"
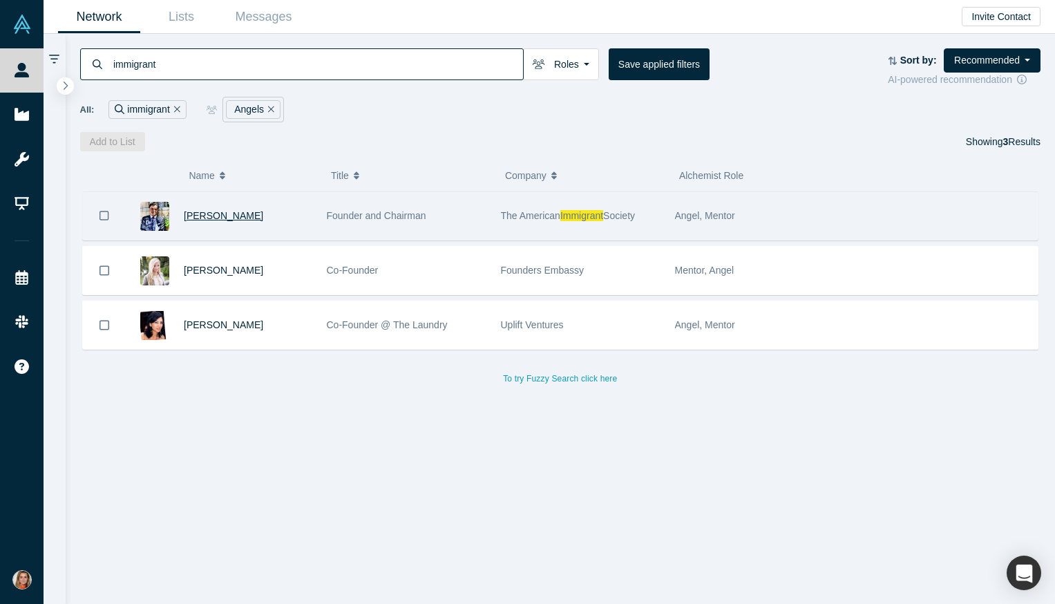
click at [213, 219] on span "Murat Köprülü" at bounding box center [223, 215] width 79 height 11
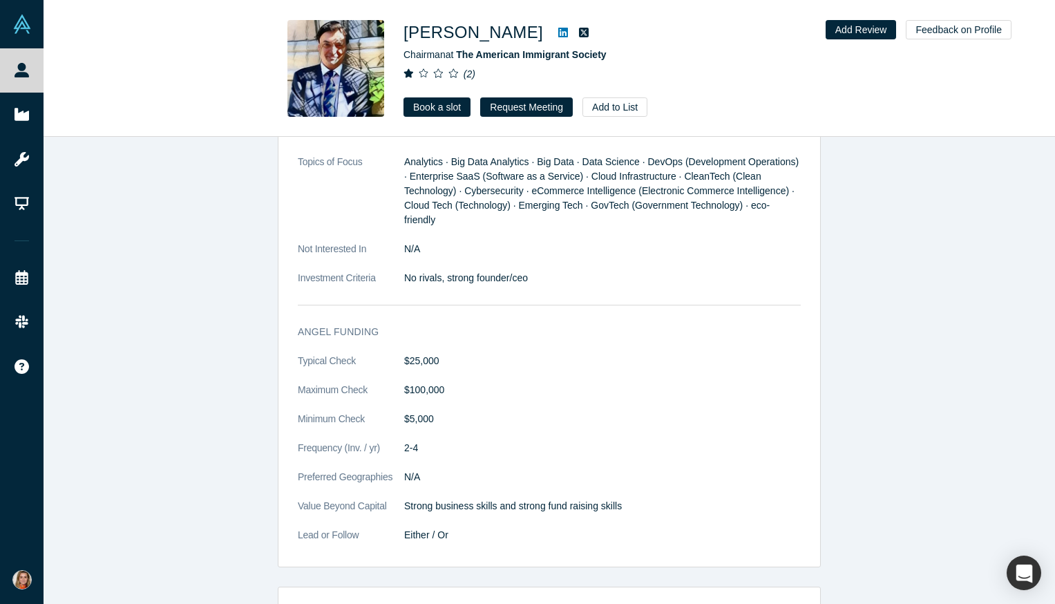
scroll to position [1142, 0]
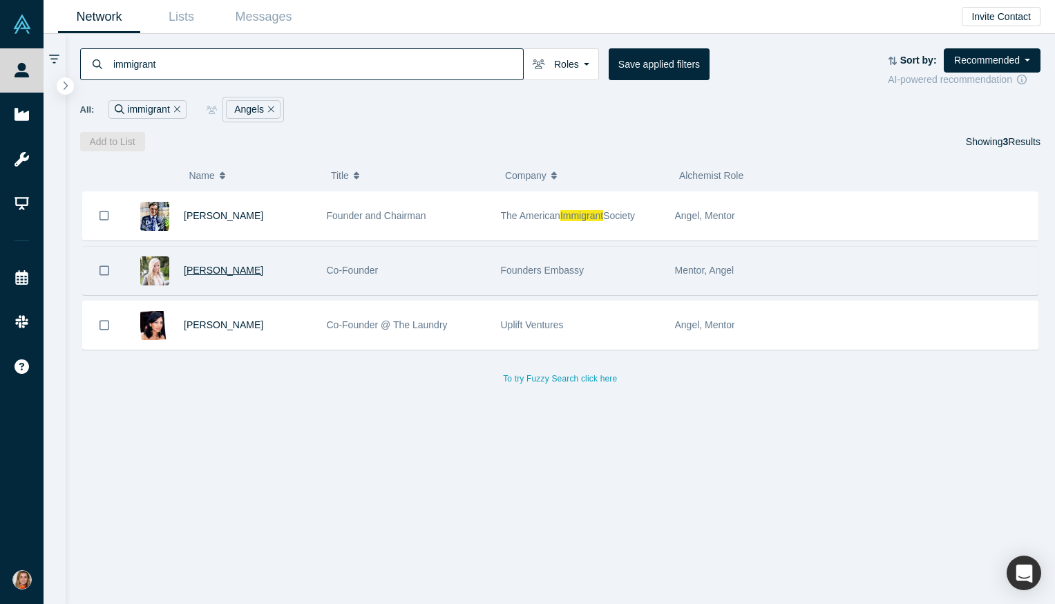
click at [212, 271] on span "Andee Gardiner" at bounding box center [223, 270] width 79 height 11
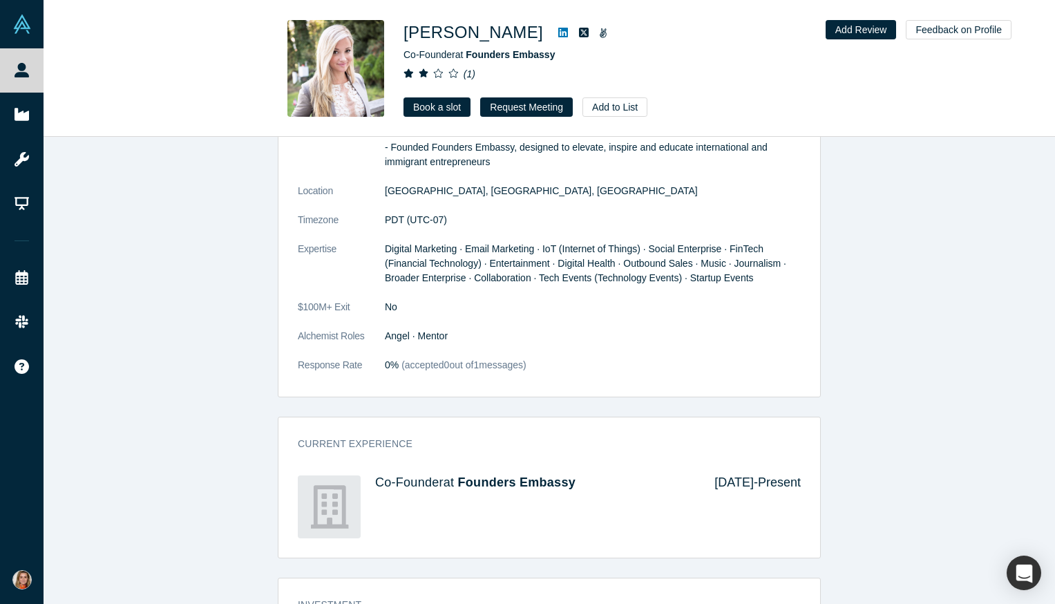
scroll to position [671, 0]
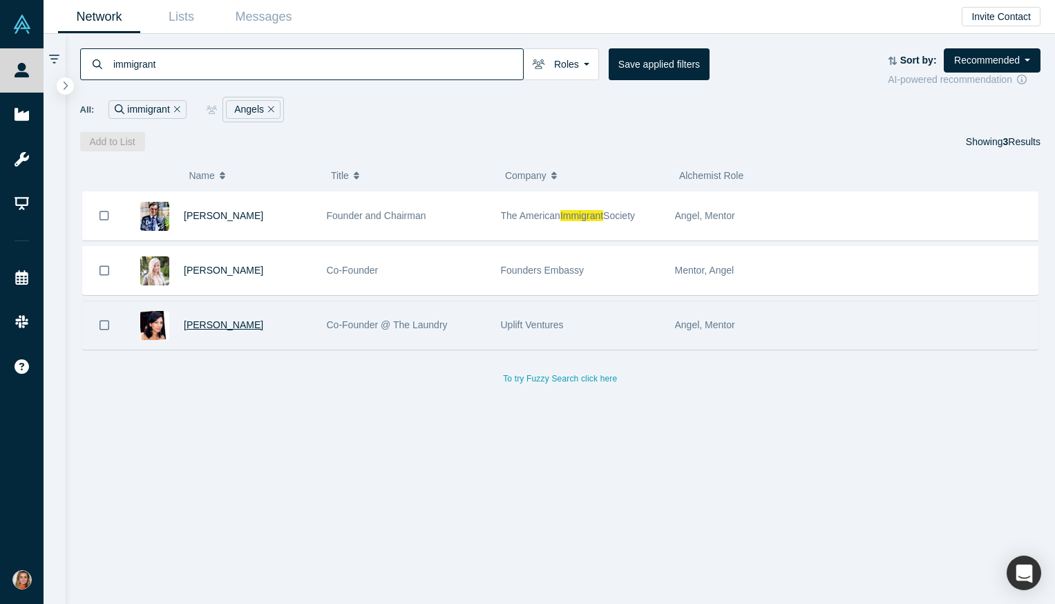
click at [216, 328] on span "Sara Ahmadian" at bounding box center [223, 324] width 79 height 11
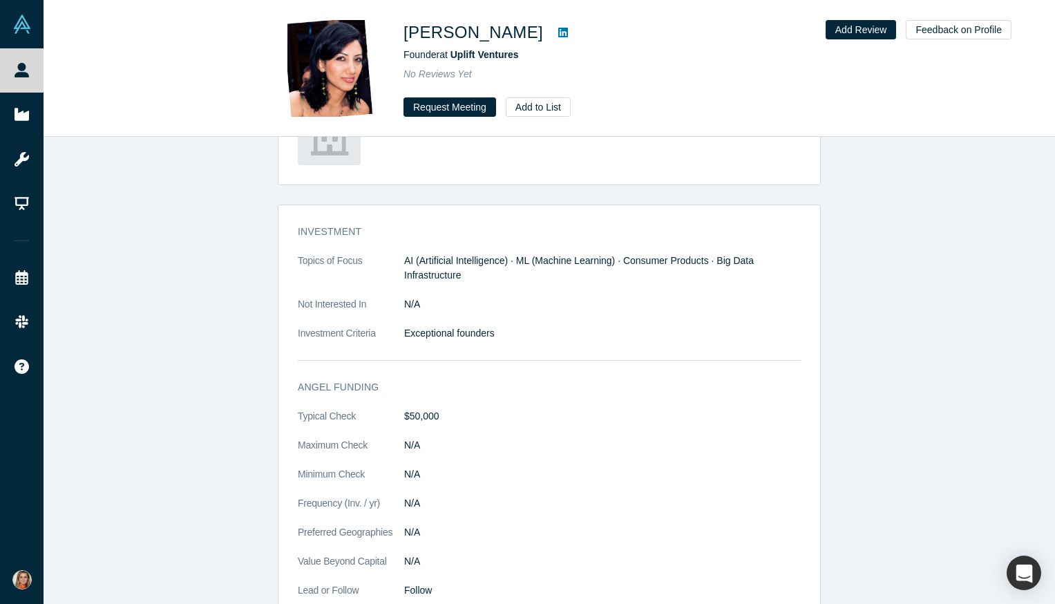
scroll to position [1109, 0]
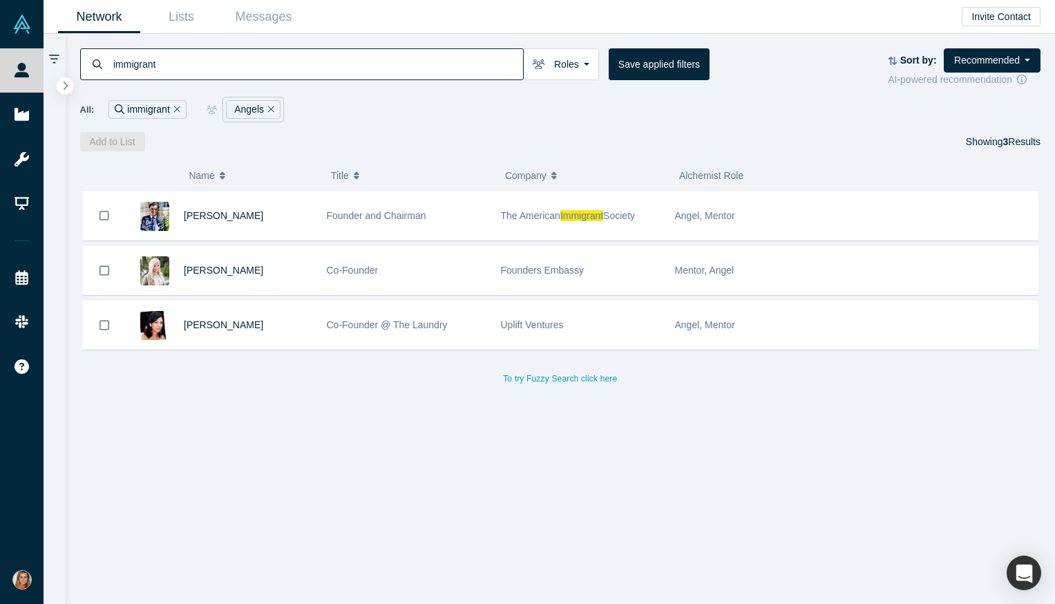
click at [148, 59] on input "immigrant" at bounding box center [317, 64] width 411 height 32
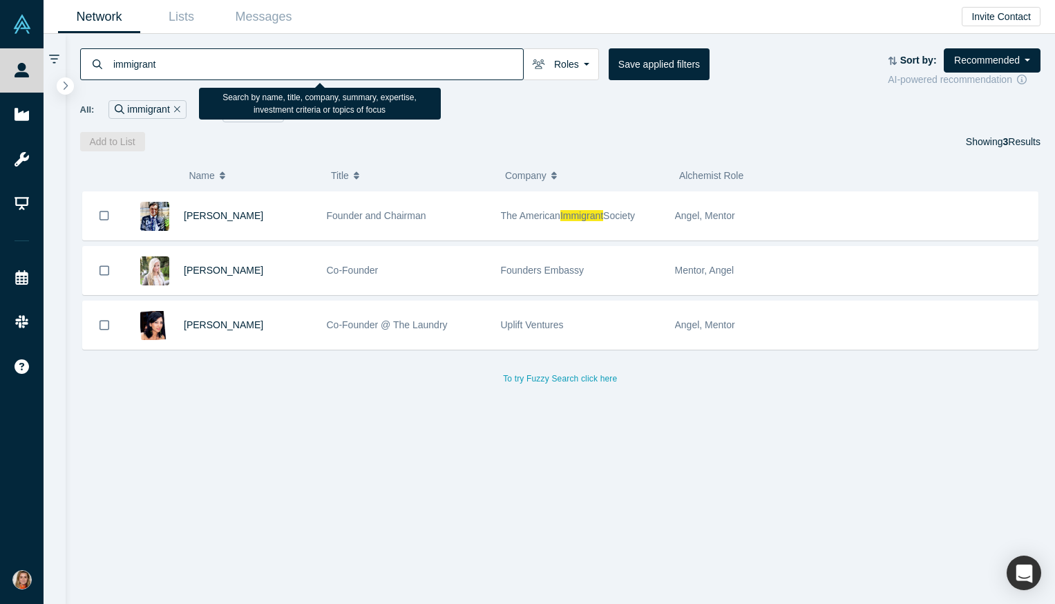
click at [148, 59] on input "immigrant" at bounding box center [317, 64] width 411 height 32
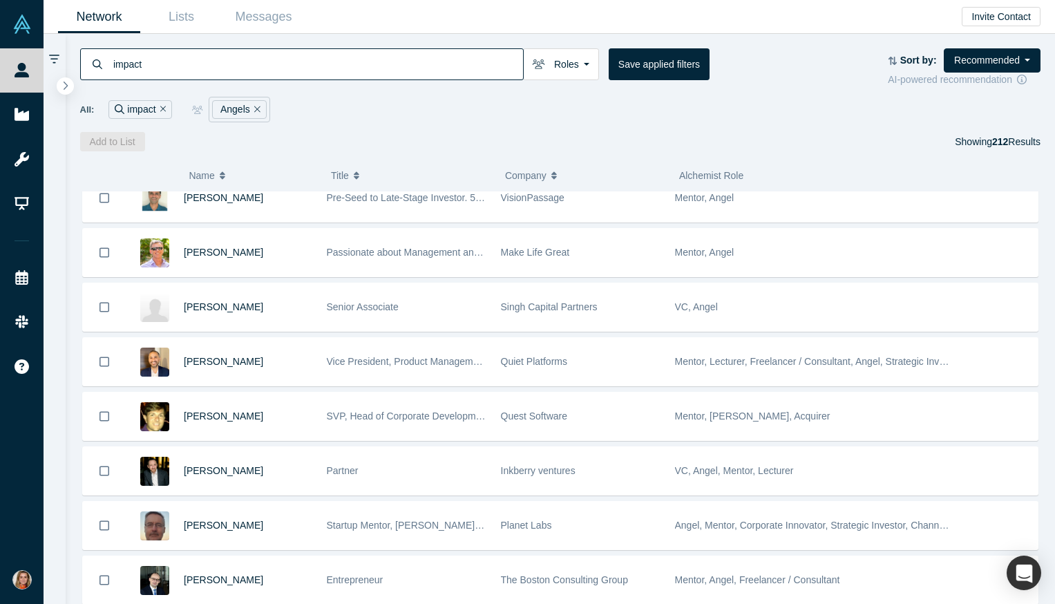
scroll to position [2885, 0]
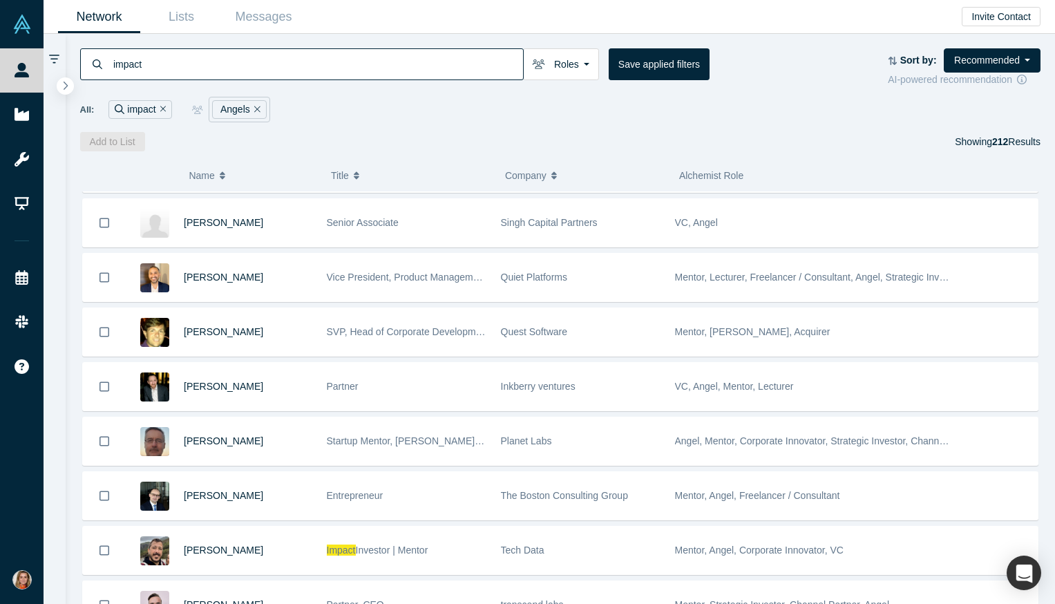
click at [217, 55] on input "impact" at bounding box center [317, 64] width 411 height 32
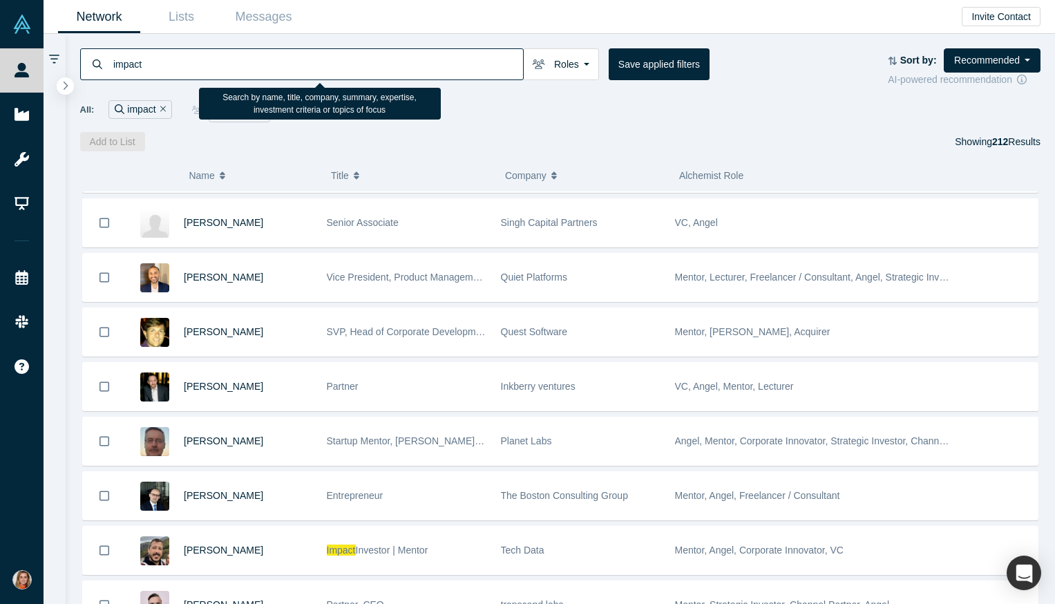
click at [217, 57] on input "impact" at bounding box center [317, 64] width 411 height 32
click at [197, 64] on input "impact" at bounding box center [317, 64] width 411 height 32
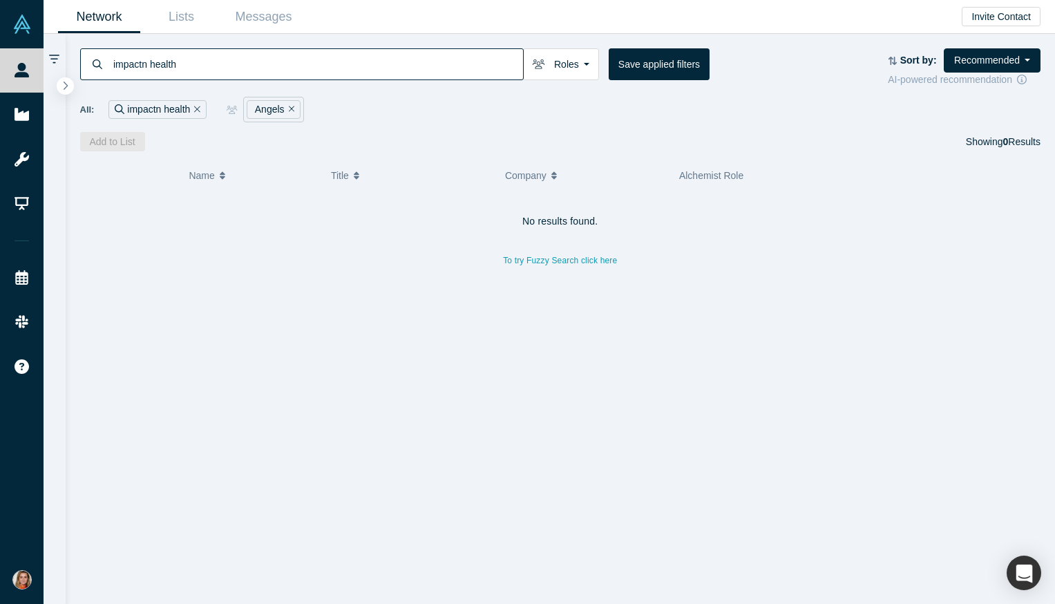
click at [189, 67] on input "impactn health" at bounding box center [317, 64] width 411 height 32
click at [146, 66] on input "impactn" at bounding box center [317, 64] width 411 height 32
type input "impact"
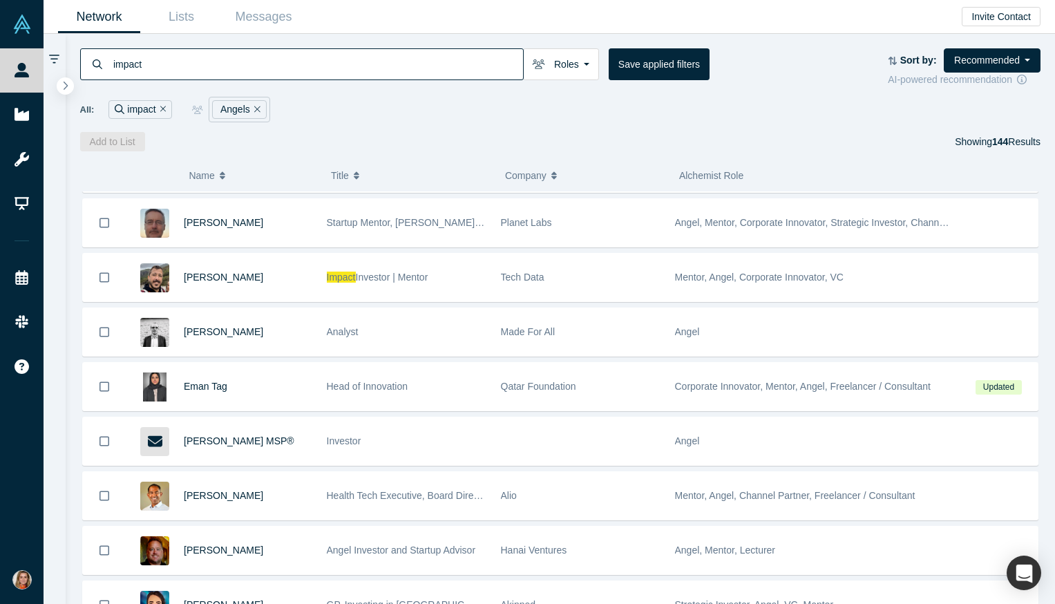
scroll to position [1801, 0]
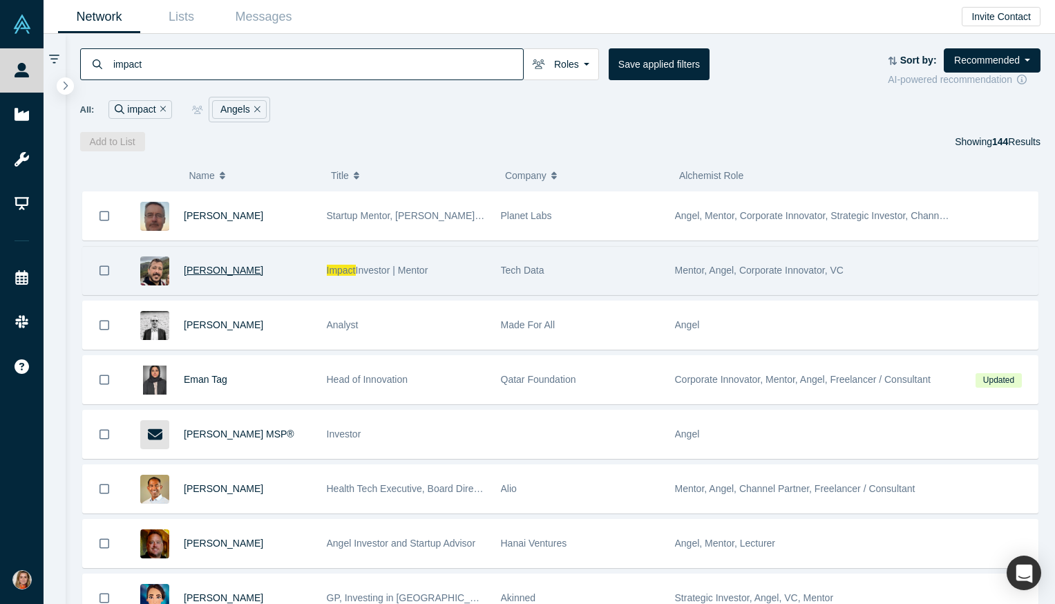
click at [218, 273] on span "Ricardo Camarinha" at bounding box center [223, 270] width 79 height 11
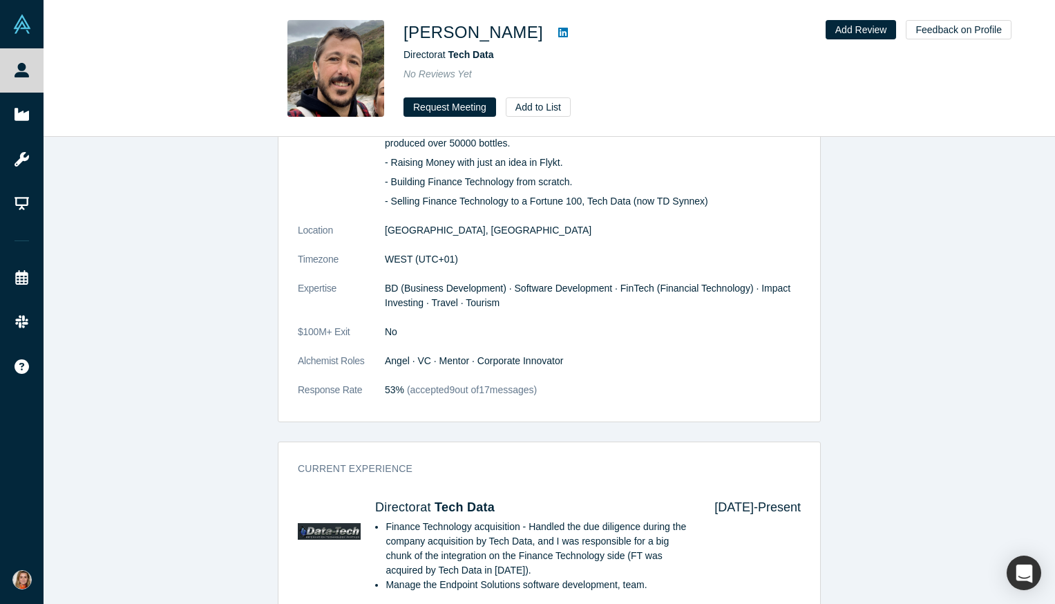
scroll to position [729, 0]
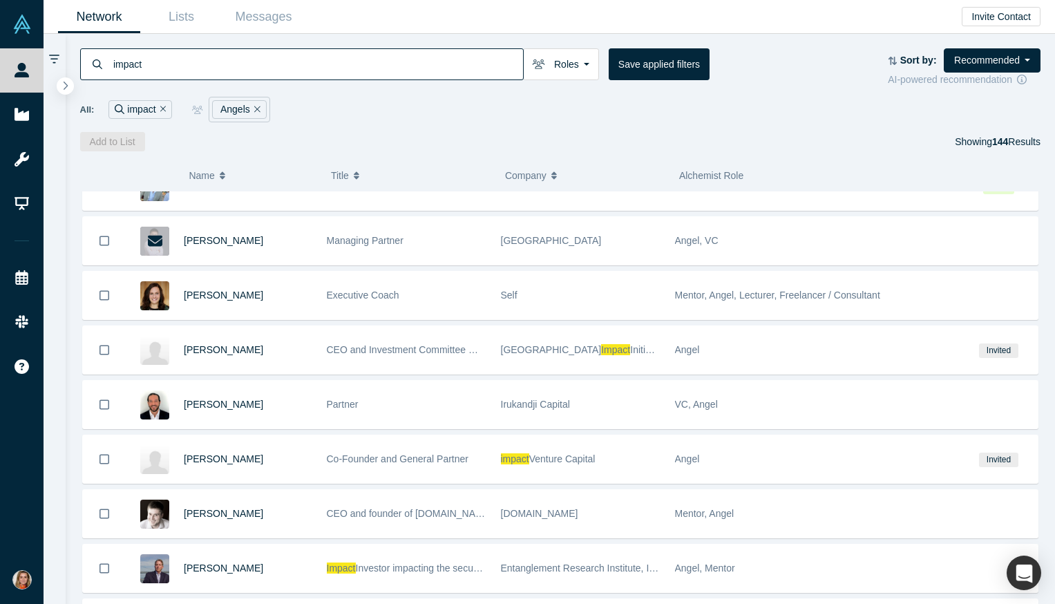
scroll to position [4129, 0]
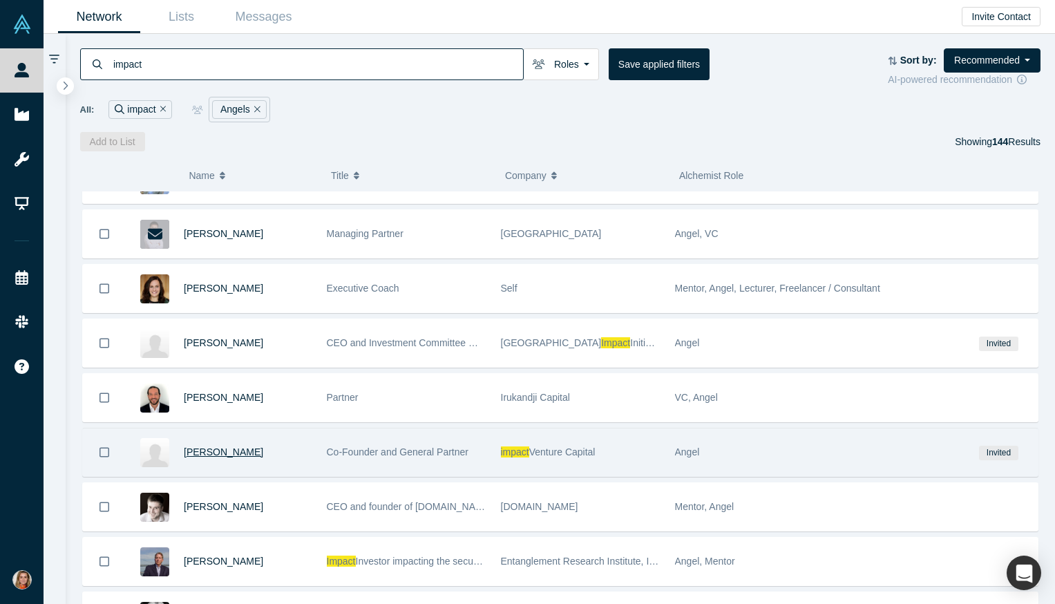
click at [211, 446] on span "Eric Ball" at bounding box center [223, 451] width 79 height 11
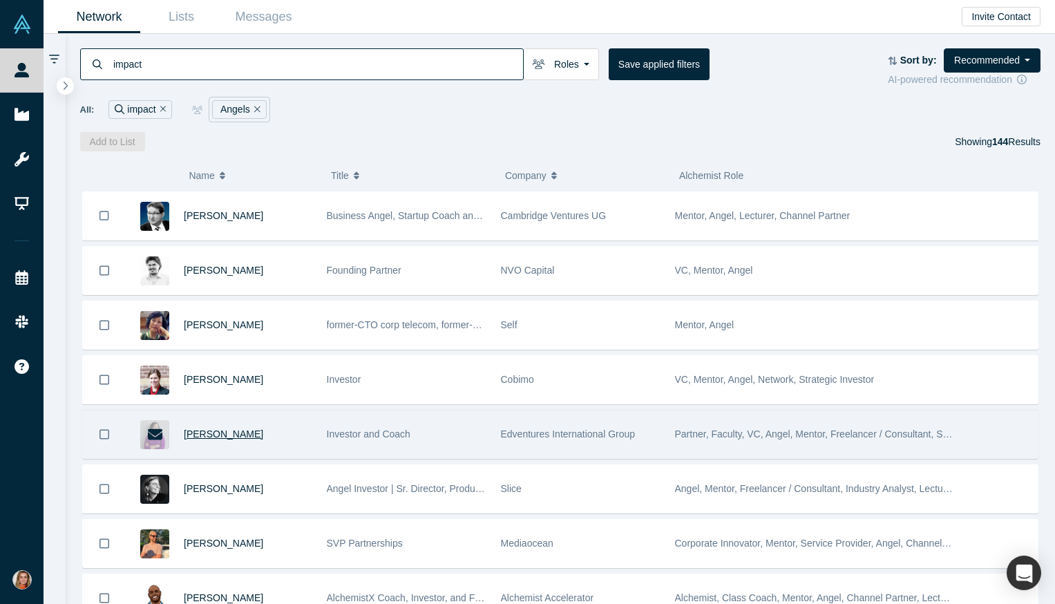
click at [210, 429] on span "Sarah K Lee" at bounding box center [223, 433] width 79 height 11
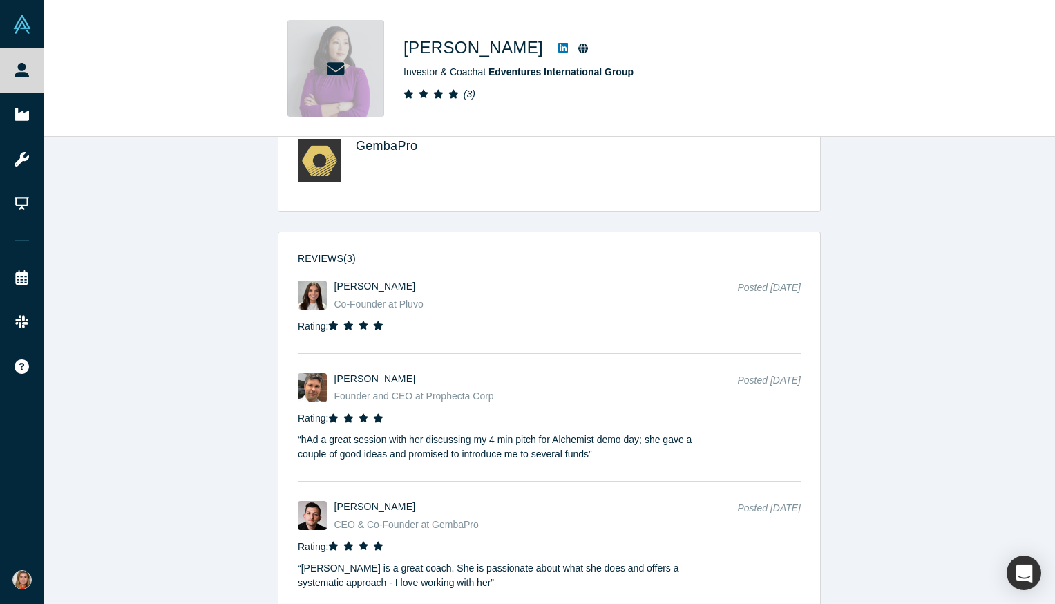
scroll to position [1563, 0]
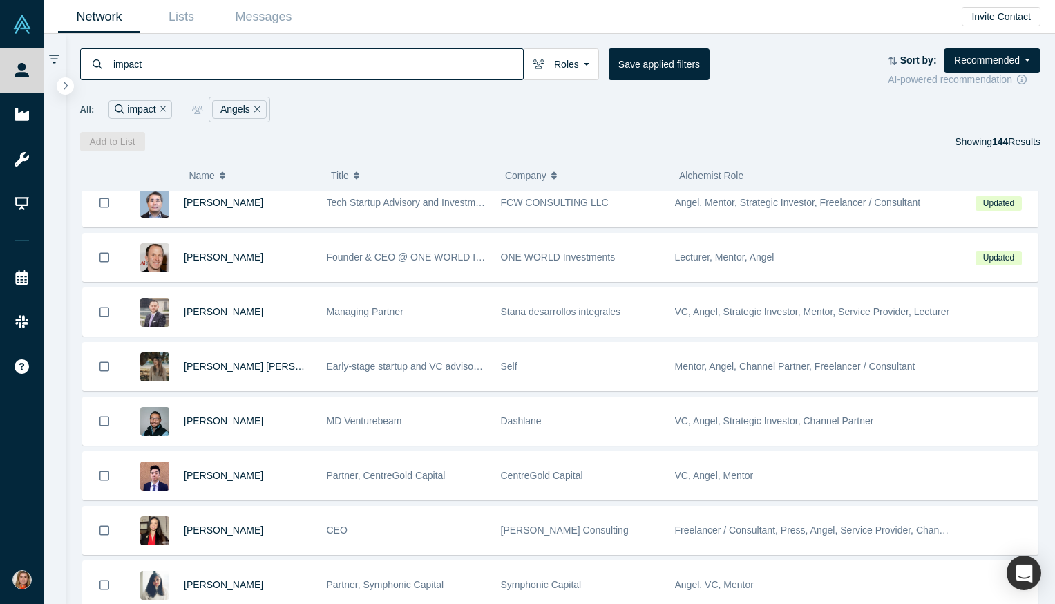
scroll to position [564, 0]
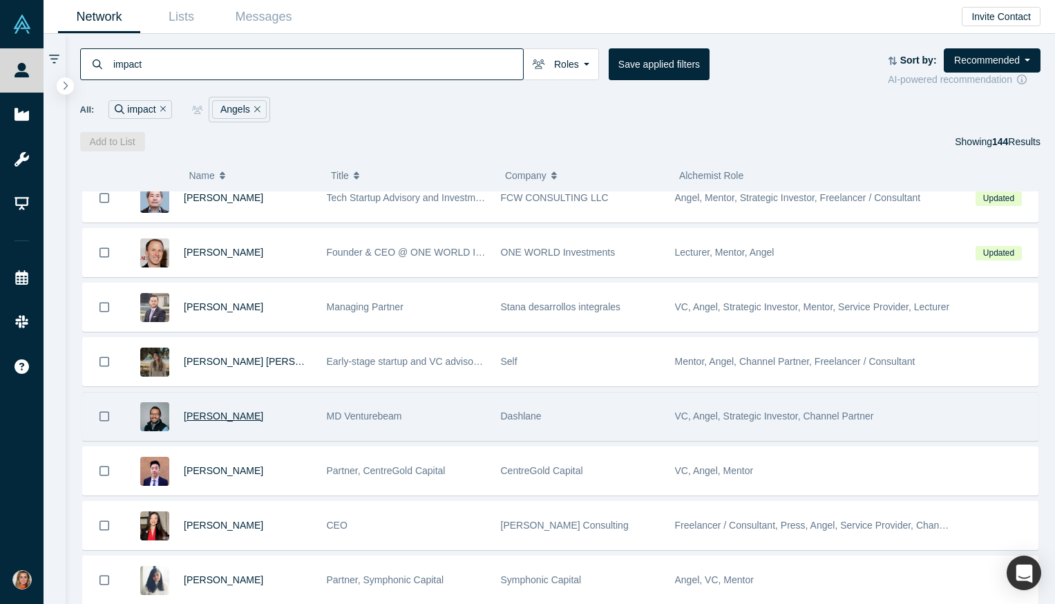
click at [231, 418] on span "Rossa Malone" at bounding box center [223, 415] width 79 height 11
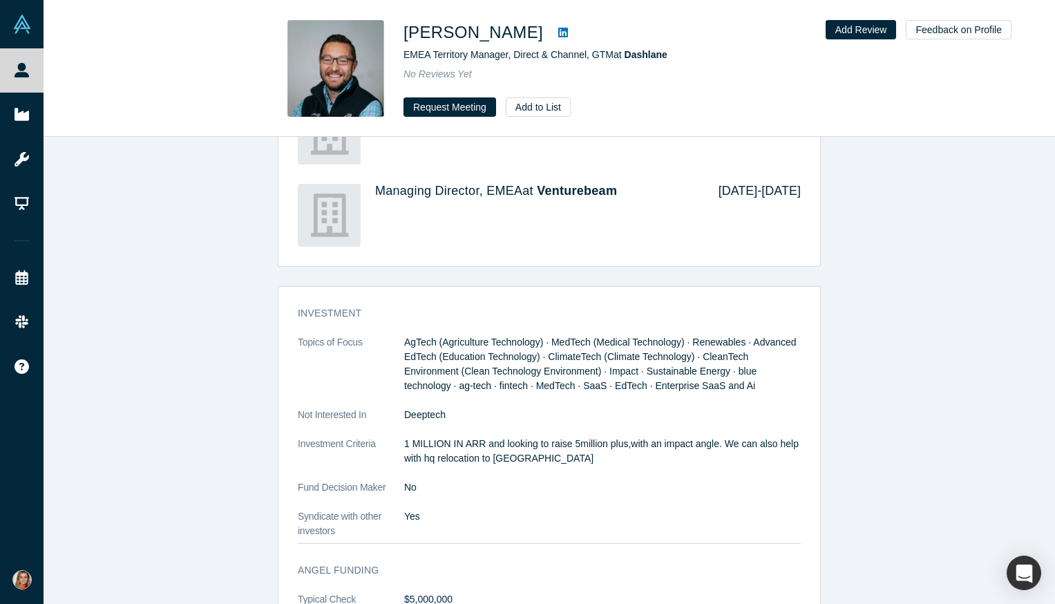
scroll to position [1191, 0]
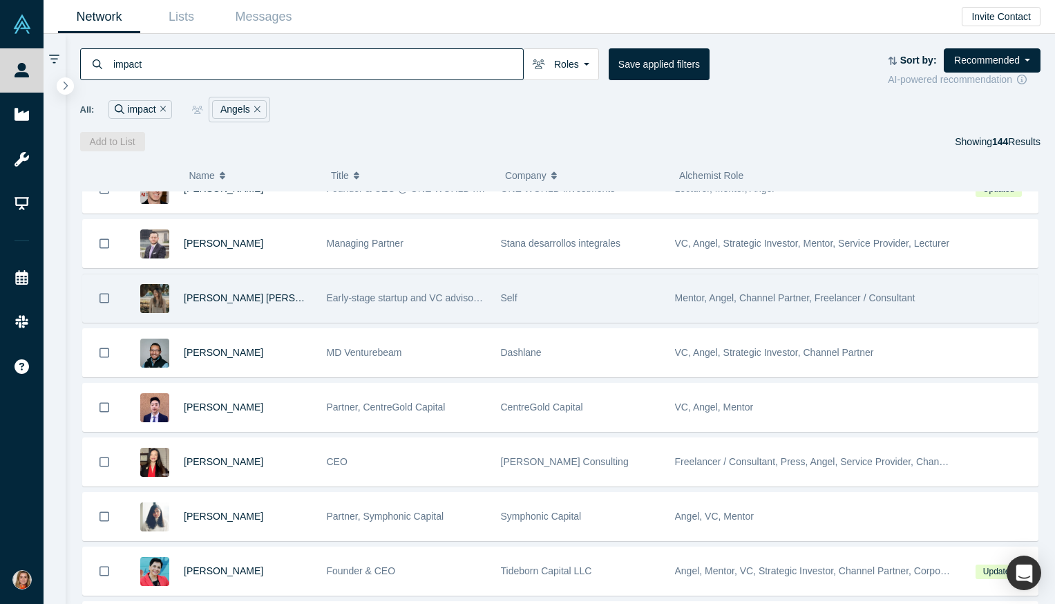
scroll to position [632, 0]
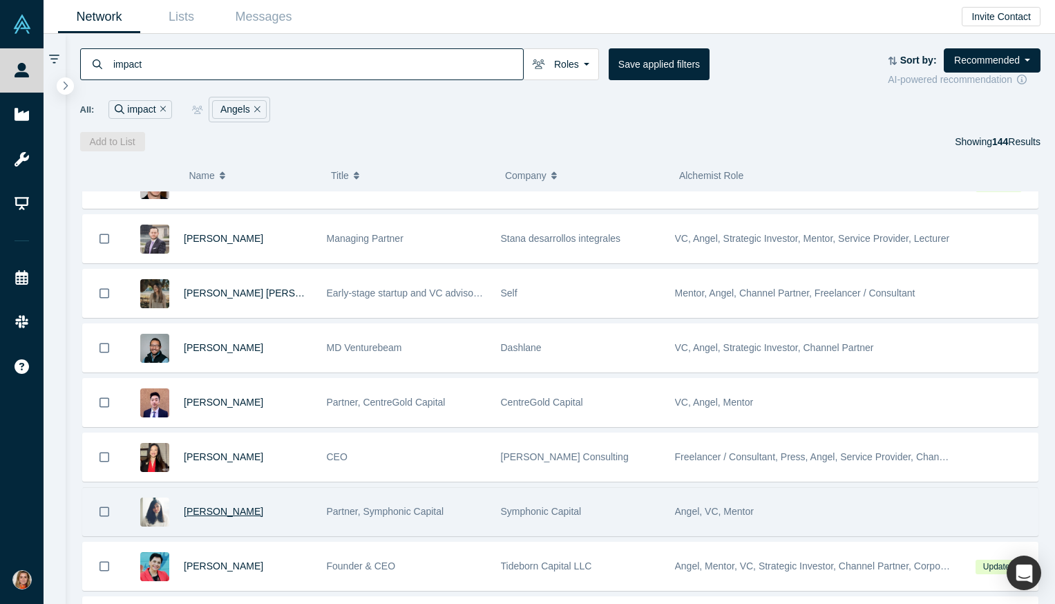
click at [207, 511] on span "Shruti Shah" at bounding box center [223, 511] width 79 height 11
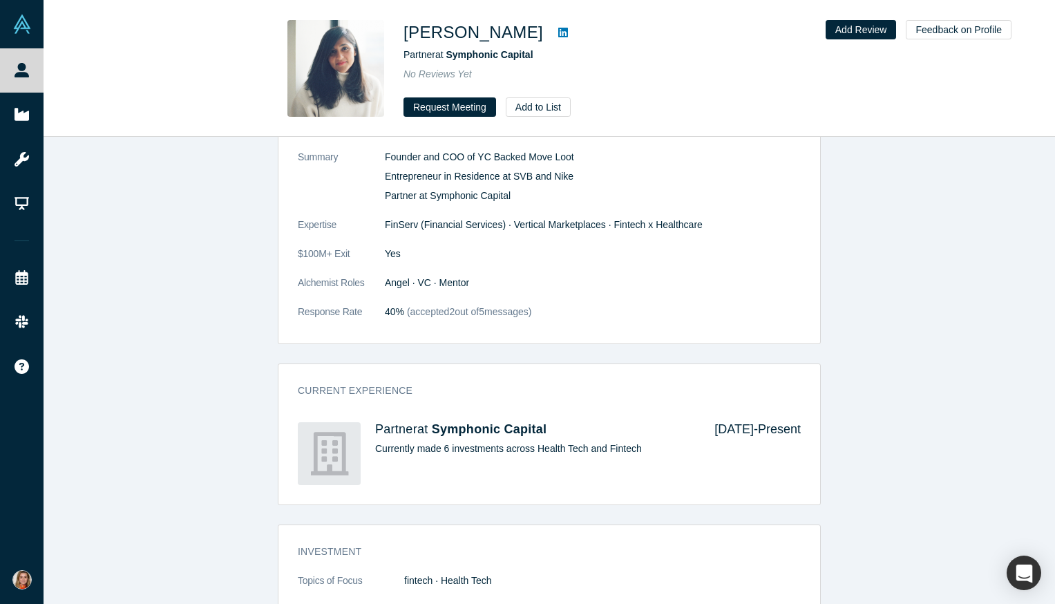
scroll to position [176, 0]
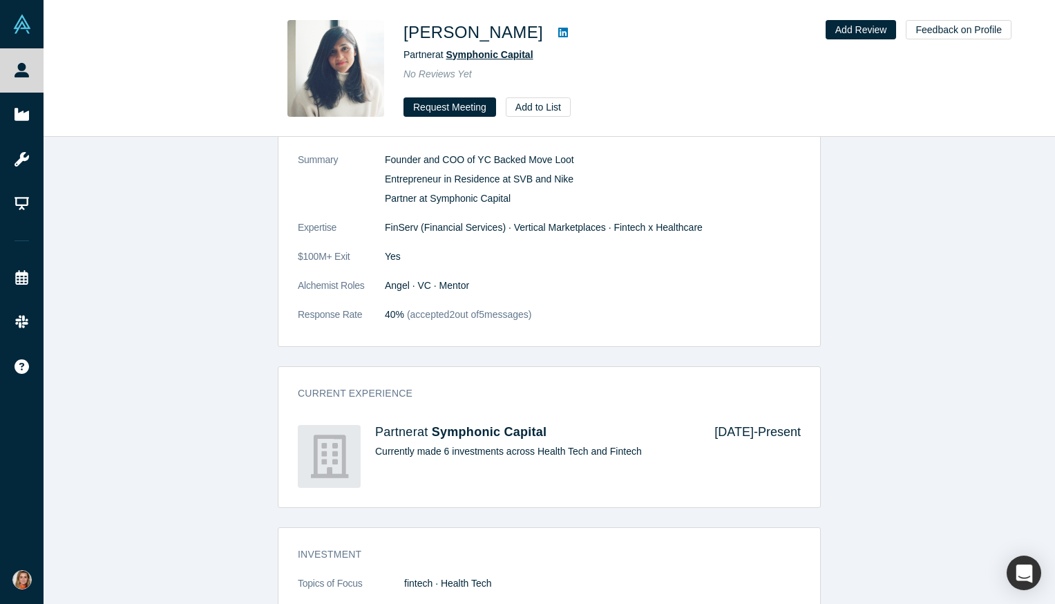
click at [517, 52] on span "Symphonic Capital" at bounding box center [489, 54] width 87 height 11
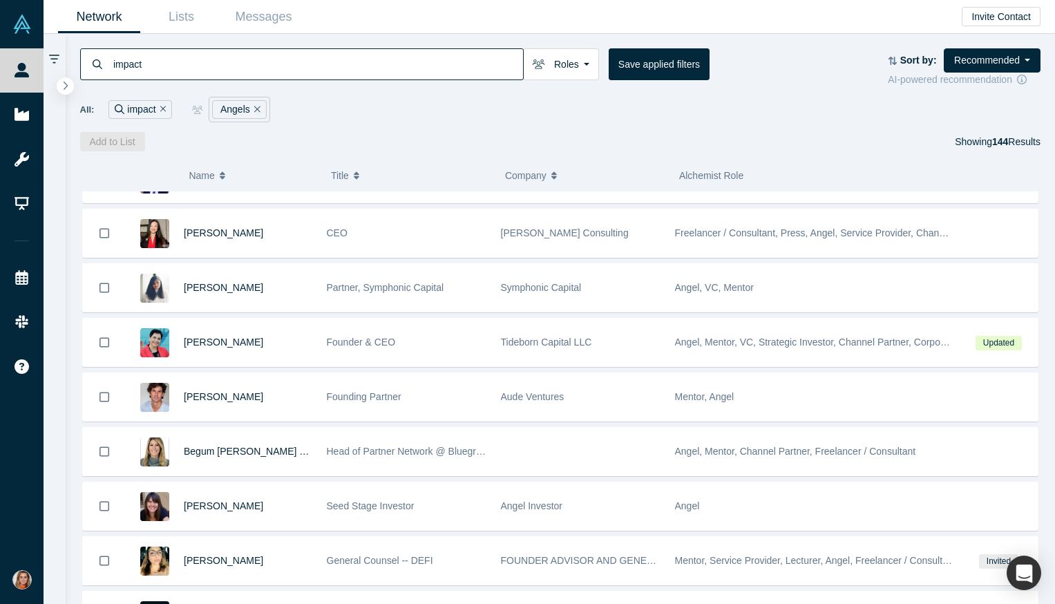
scroll to position [857, 0]
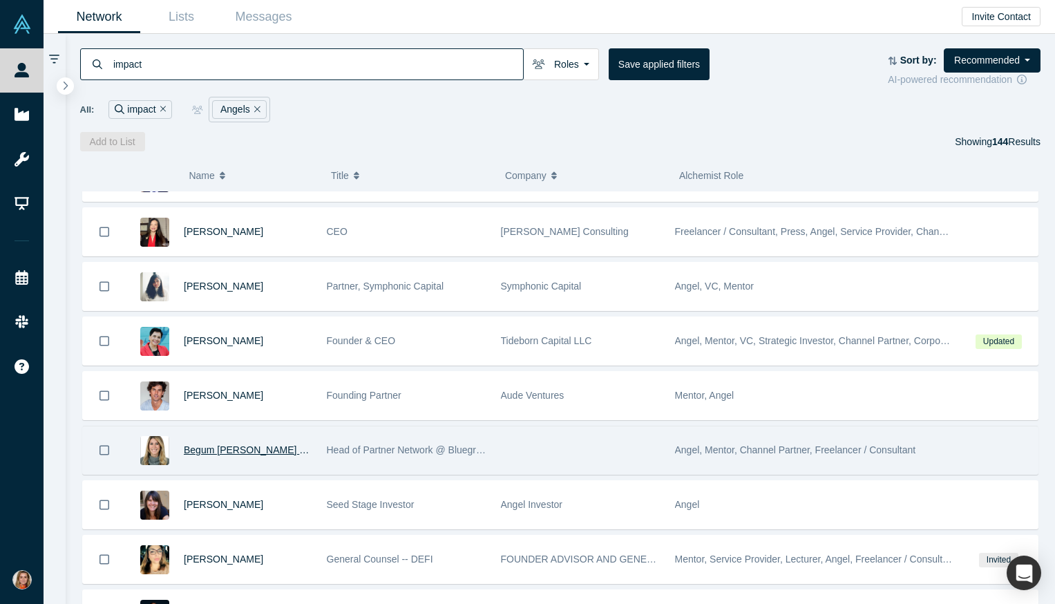
click at [247, 450] on span "Begum Agca Okutgen" at bounding box center [260, 449] width 152 height 11
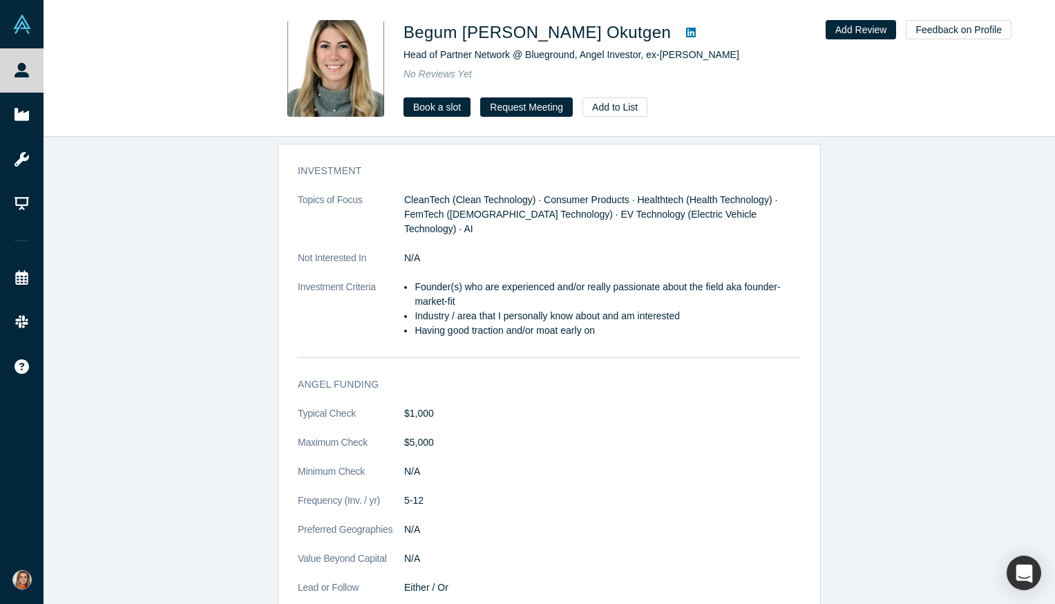
scroll to position [1180, 0]
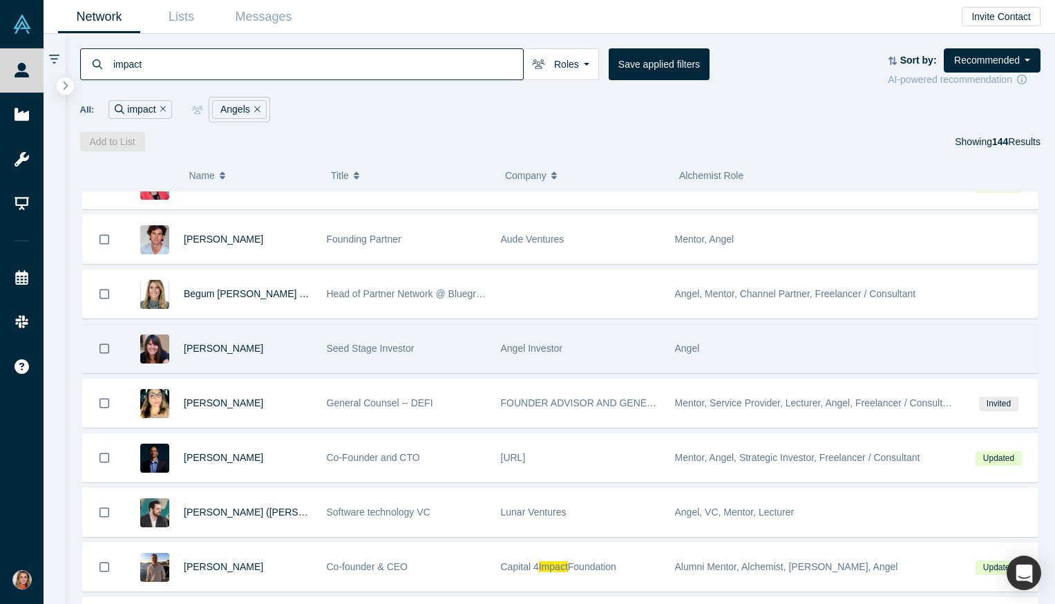
scroll to position [1013, 0]
click at [221, 348] on span "Alaina Sloo" at bounding box center [223, 348] width 79 height 11
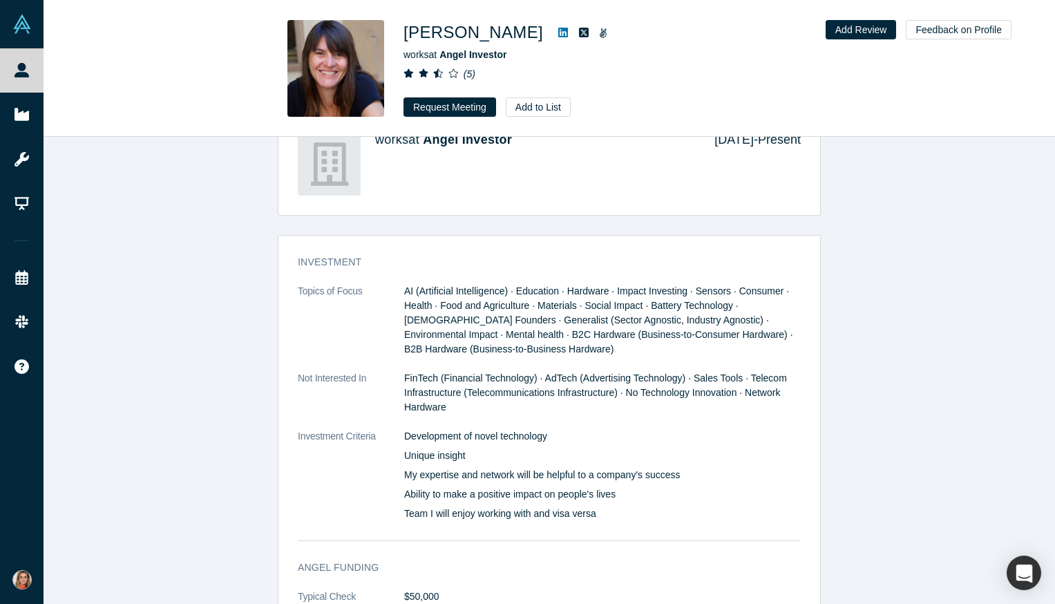
scroll to position [1055, 0]
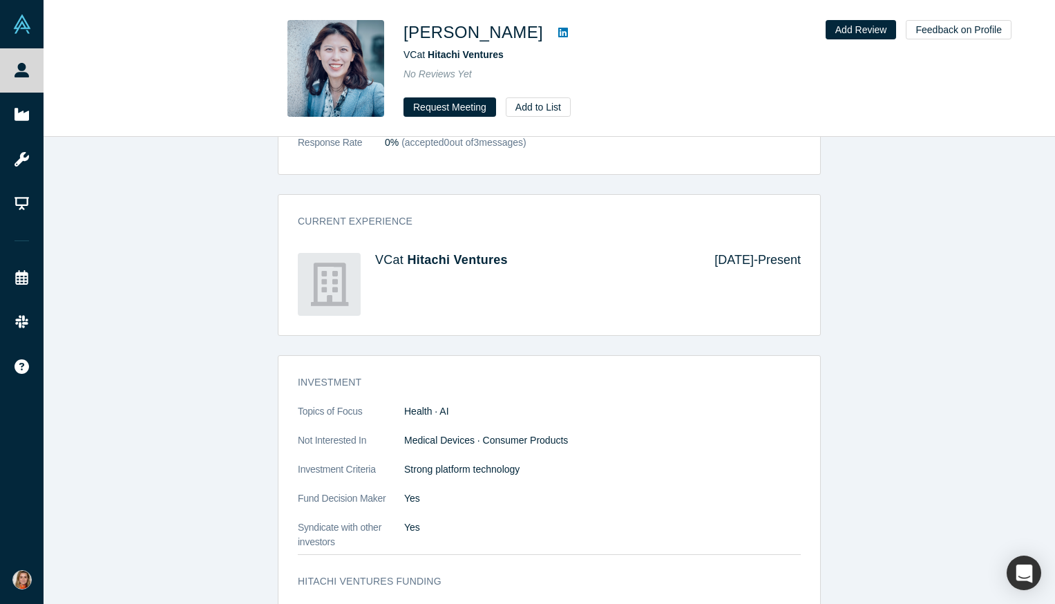
scroll to position [609, 0]
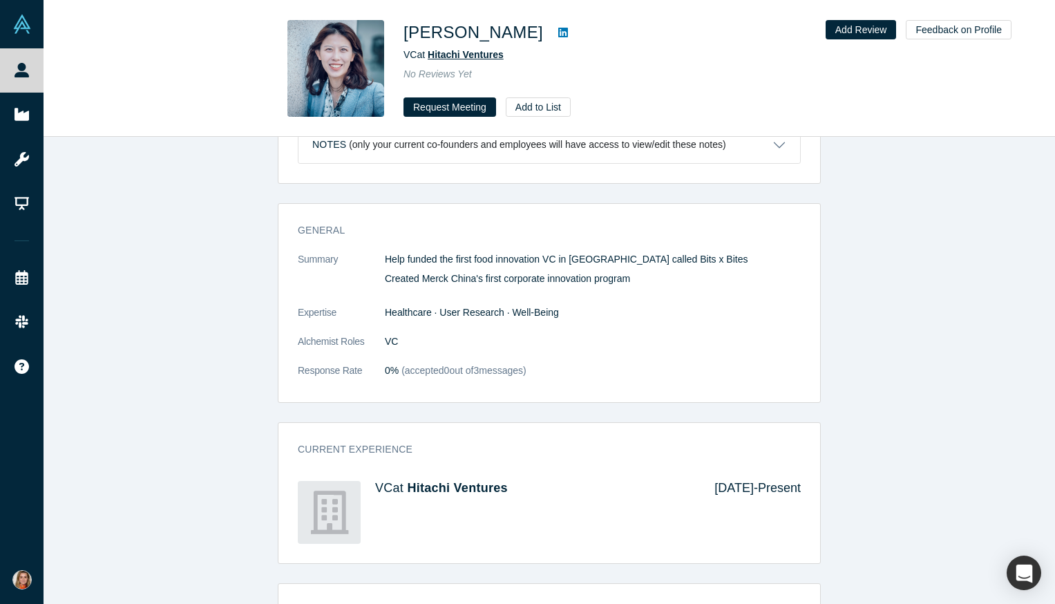
click at [492, 57] on span "Hitachi Ventures" at bounding box center [466, 54] width 76 height 11
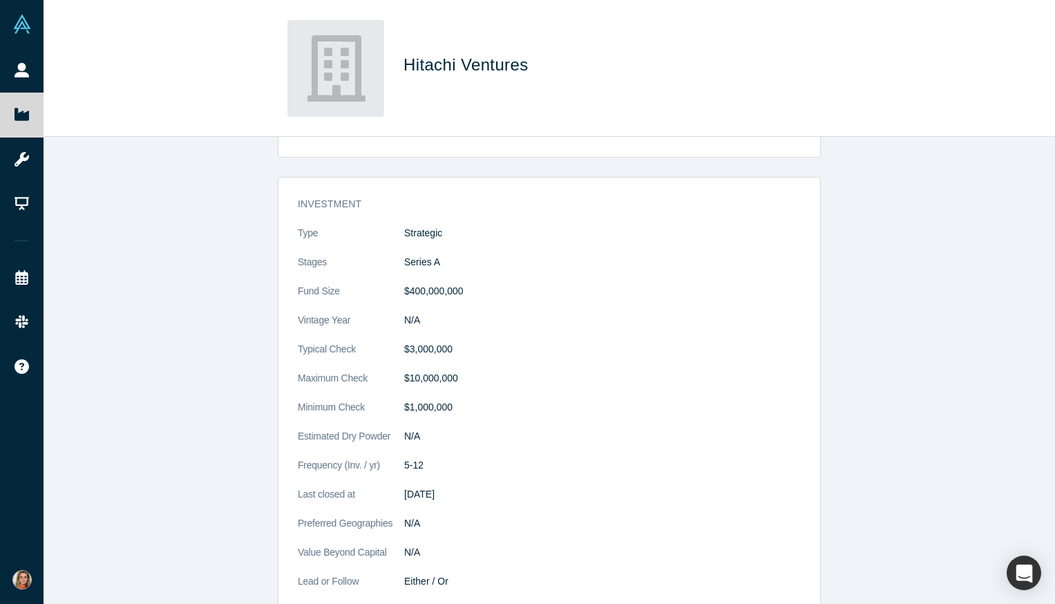
scroll to position [475, 0]
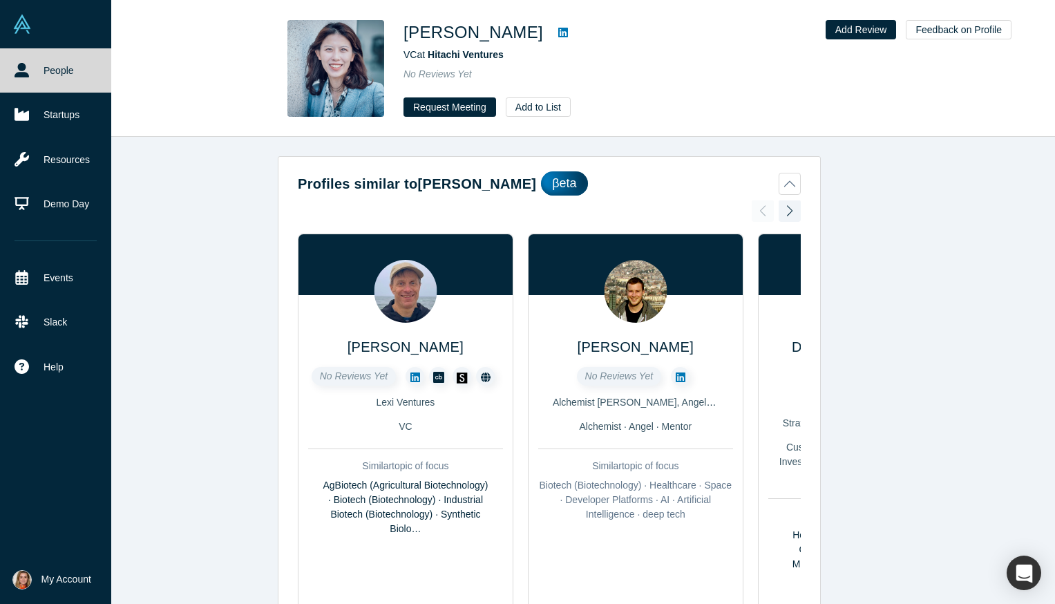
click at [60, 74] on link "People" at bounding box center [55, 70] width 111 height 44
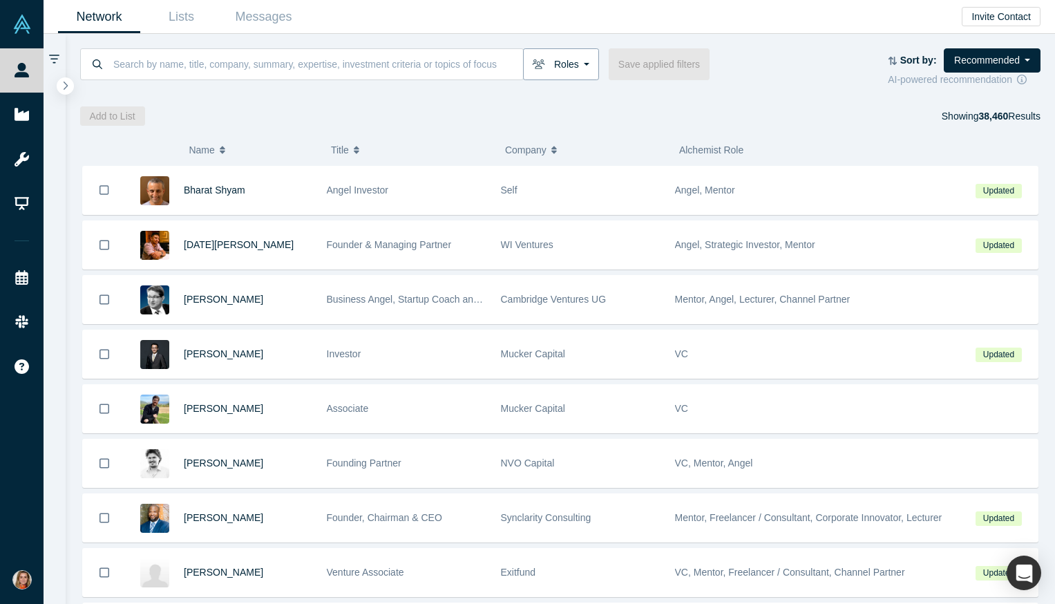
click at [582, 68] on button "Roles" at bounding box center [561, 64] width 76 height 32
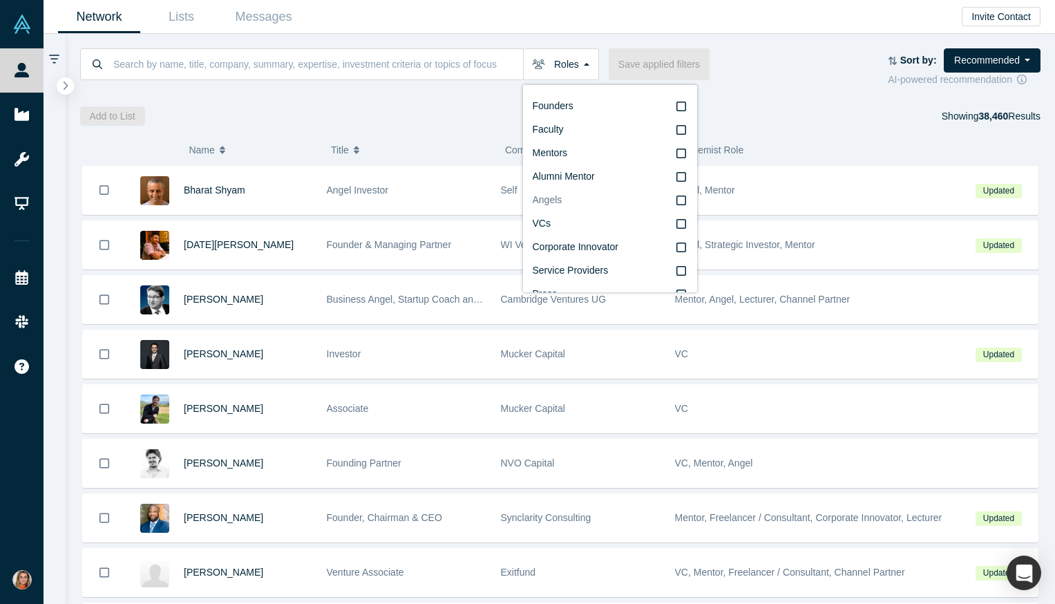
click at [684, 204] on icon at bounding box center [681, 200] width 10 height 10
click at [0, 0] on input "Angels" at bounding box center [0, 0] width 0 height 0
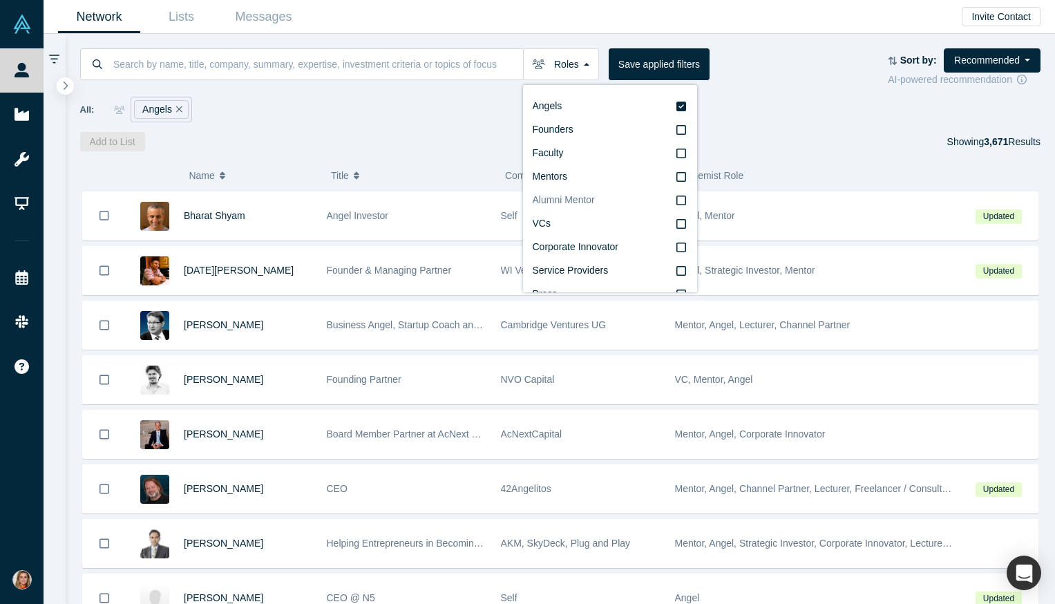
click at [682, 200] on icon at bounding box center [681, 200] width 10 height 11
click at [0, 0] on input "Alumni Mentor" at bounding box center [0, 0] width 0 height 0
click at [682, 200] on icon at bounding box center [681, 200] width 10 height 11
click at [0, 0] on input "Mentors" at bounding box center [0, 0] width 0 height 0
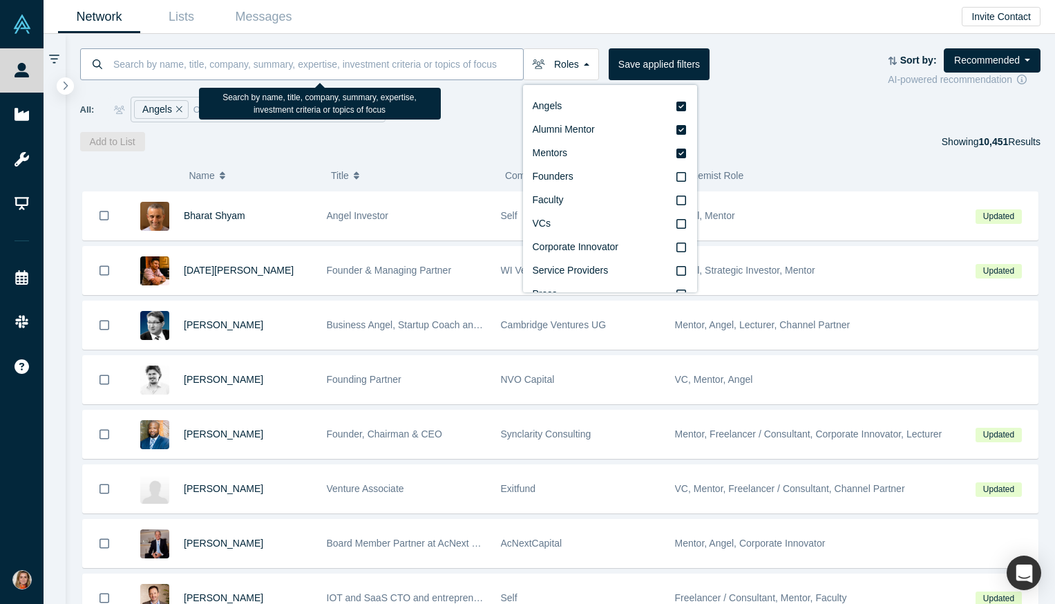
click at [332, 48] on input at bounding box center [317, 64] width 411 height 32
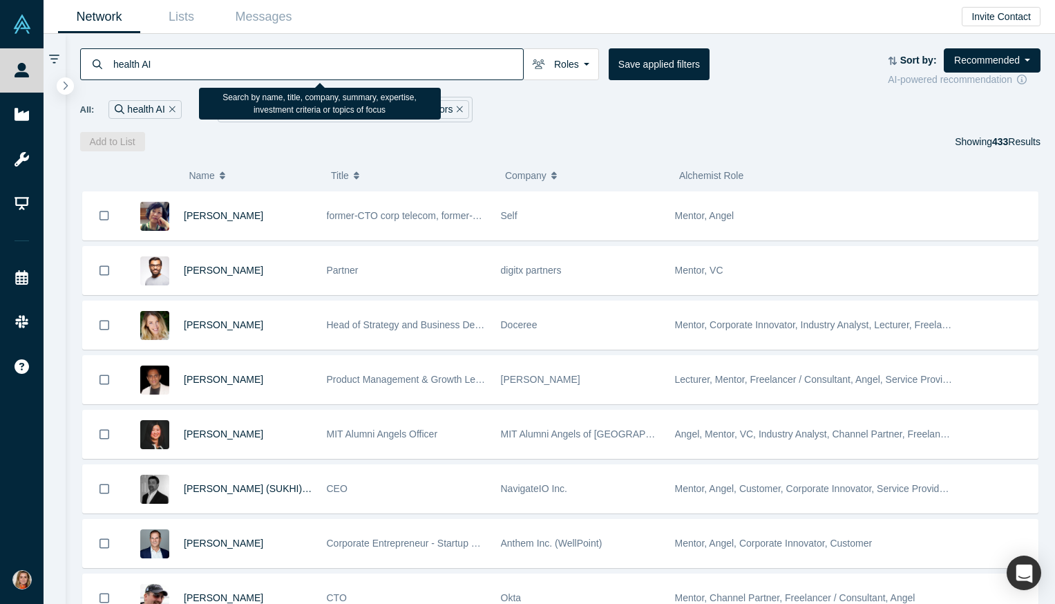
type input "health AI"
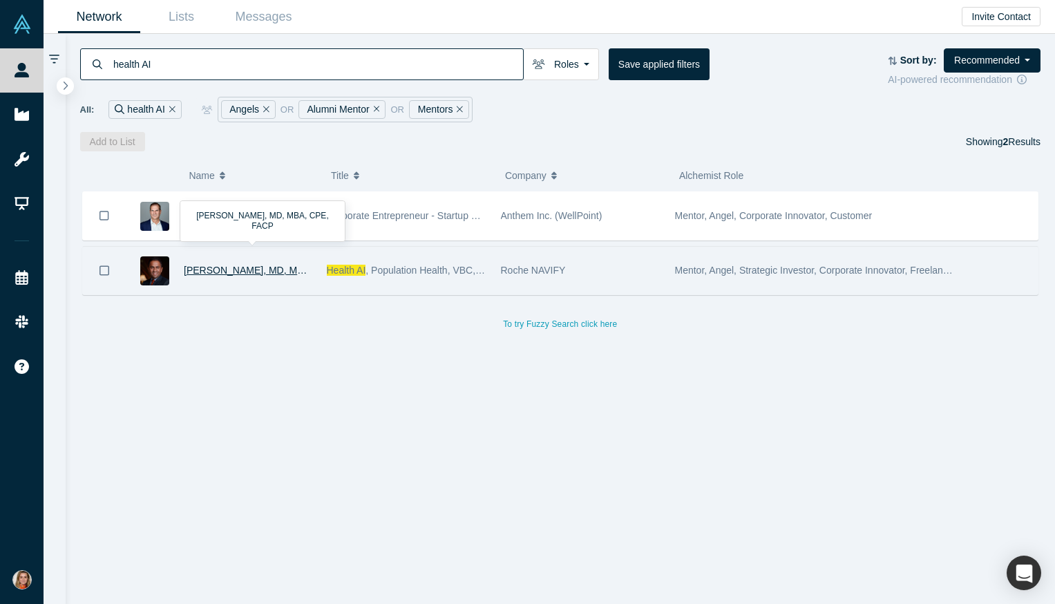
click at [287, 272] on span "Soham Shah, MD, MBA, CPE, FACP" at bounding box center [275, 270] width 182 height 11
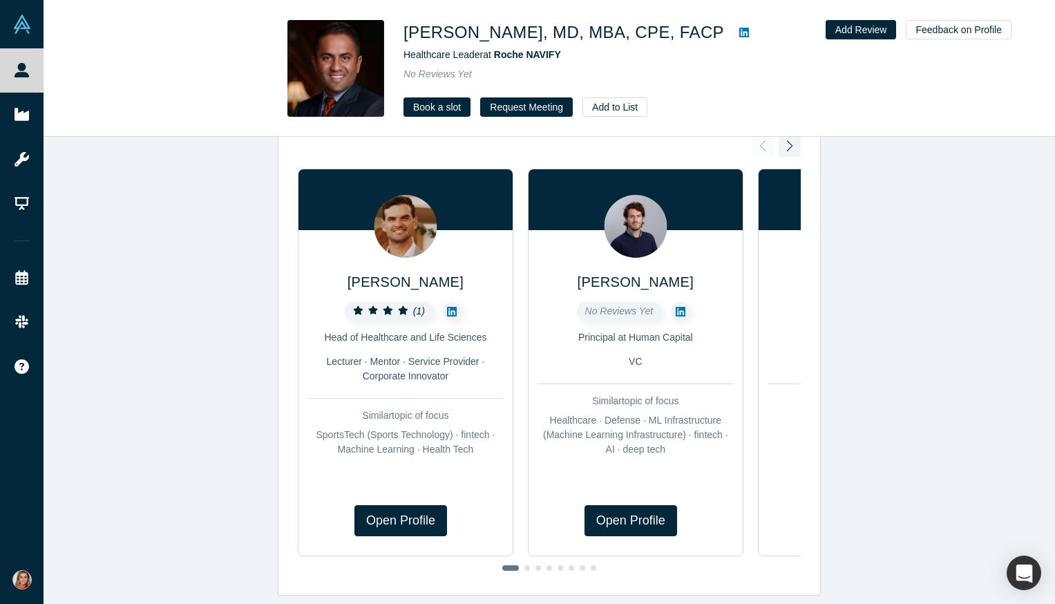
scroll to position [93, 0]
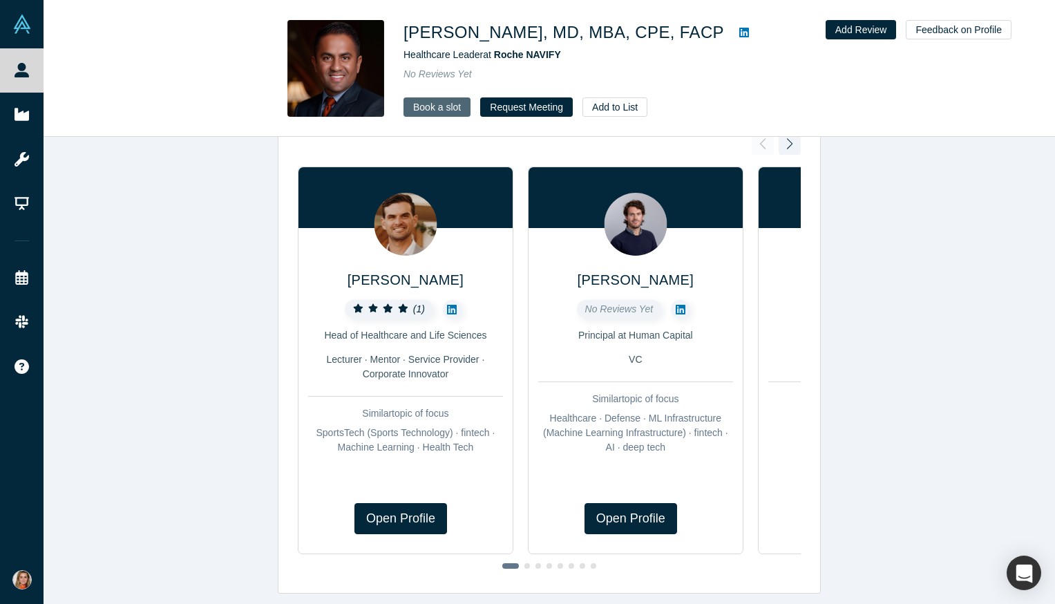
click at [445, 114] on link "Book a slot" at bounding box center [436, 106] width 67 height 19
click at [545, 109] on button "Request Meeting" at bounding box center [526, 106] width 93 height 19
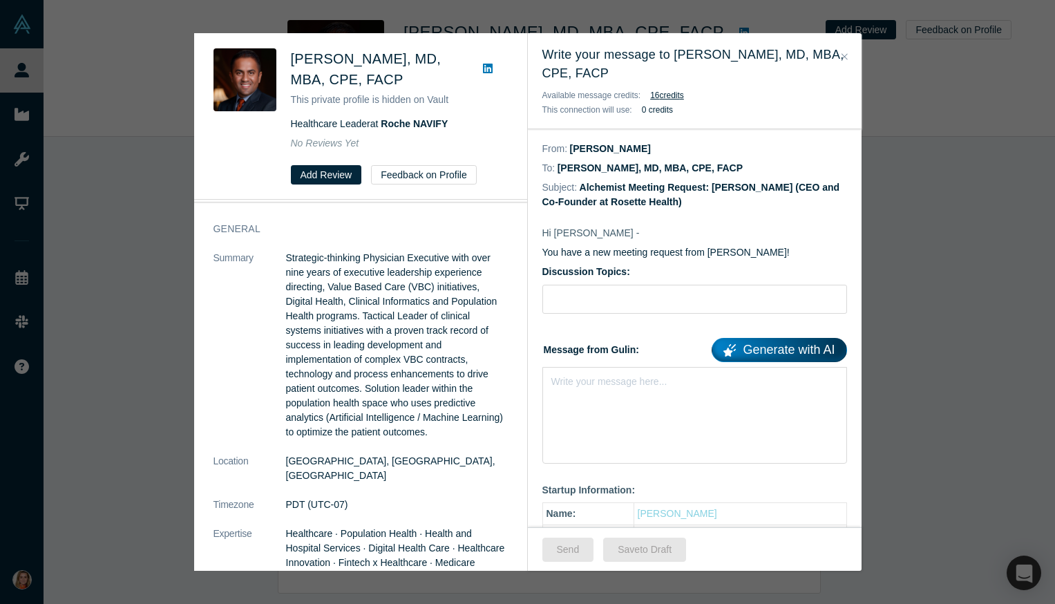
scroll to position [0, 0]
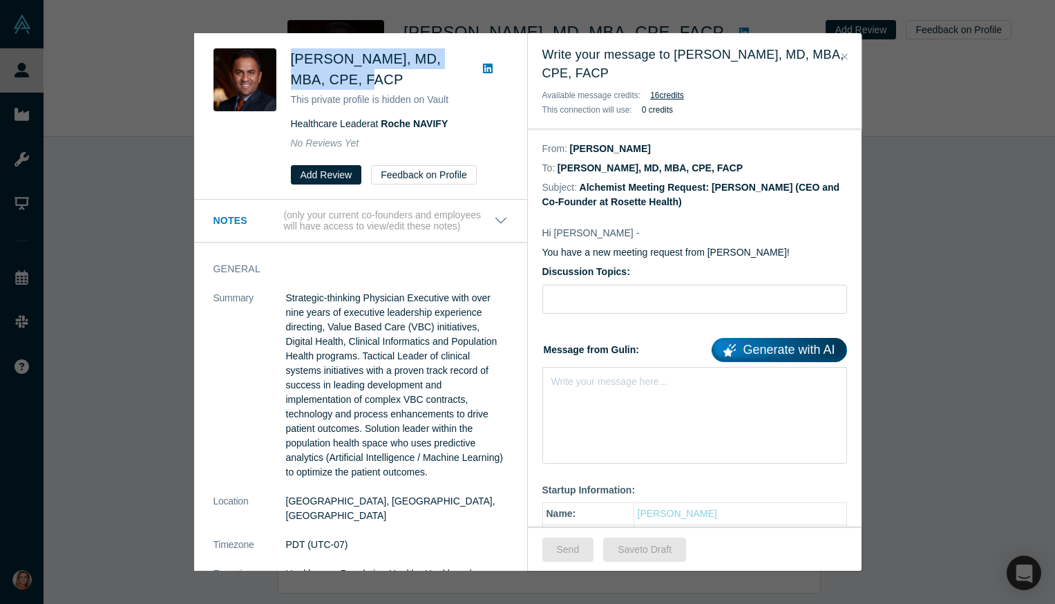
drag, startPoint x: 366, startPoint y: 84, endPoint x: 289, endPoint y: 52, distance: 82.7
click at [291, 52] on h2 "Soham Shah, MD, MBA, CPE, FACP" at bounding box center [377, 68] width 172 height 41
copy span "Soham Shah, MD, MBA, CPE, FACP"
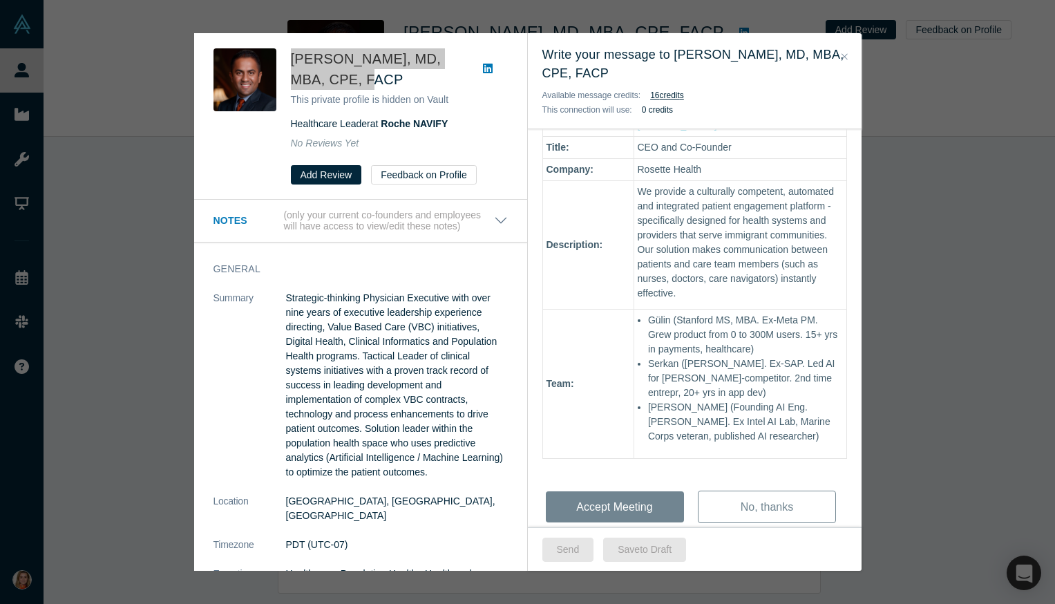
scroll to position [427, 0]
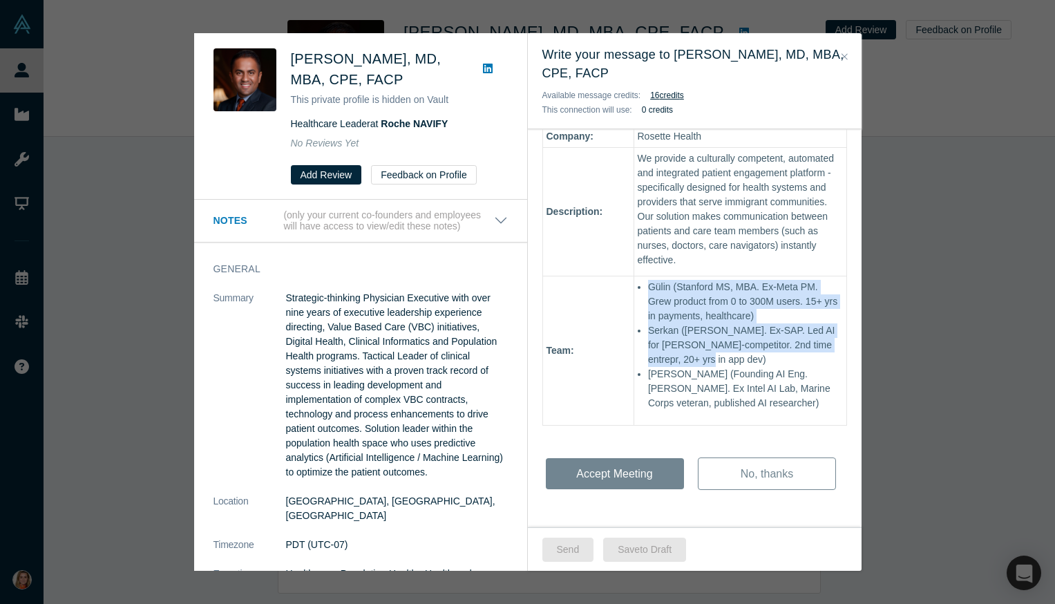
drag, startPoint x: 674, startPoint y: 360, endPoint x: 644, endPoint y: 284, distance: 81.8
click at [644, 284] on div "Hi Soham - You have a new meeting request from Gulin Yilmaz! Discussion Topics:…" at bounding box center [695, 158] width 334 height 737
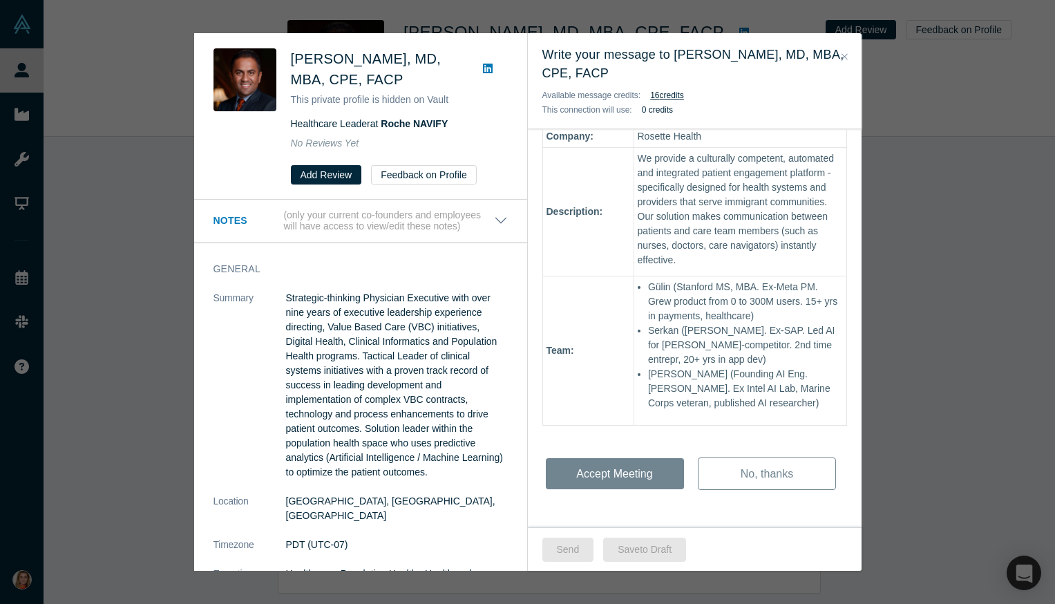
click at [701, 369] on div "Hi Soham - You have a new meeting request from Gulin Yilmaz! Discussion Topics:…" at bounding box center [695, 158] width 334 height 737
click at [734, 415] on div "Hi Soham - You have a new meeting request from Gulin Yilmaz! Discussion Topics:…" at bounding box center [695, 158] width 334 height 737
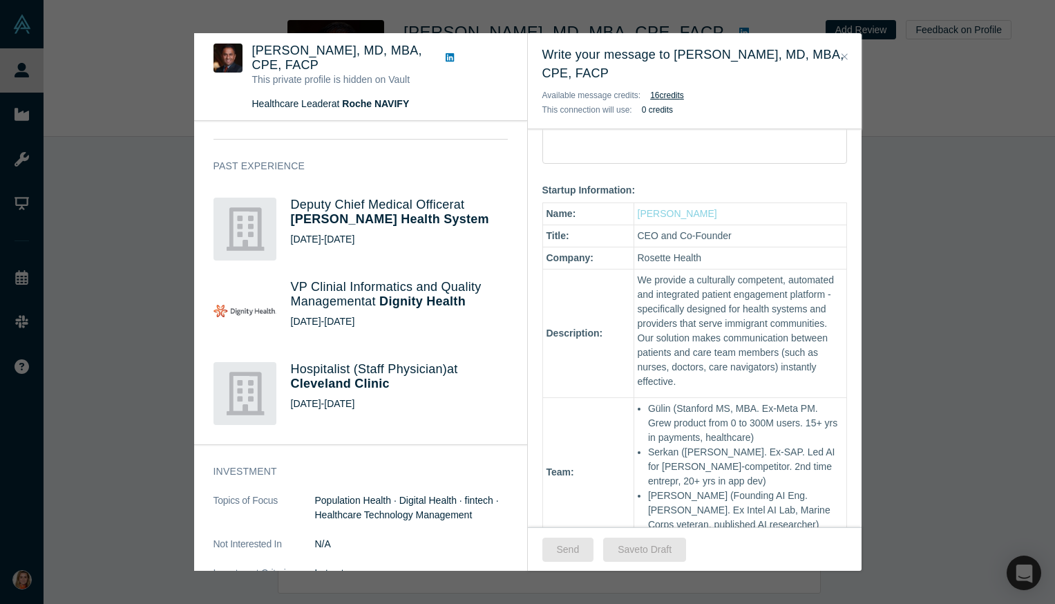
scroll to position [358, 0]
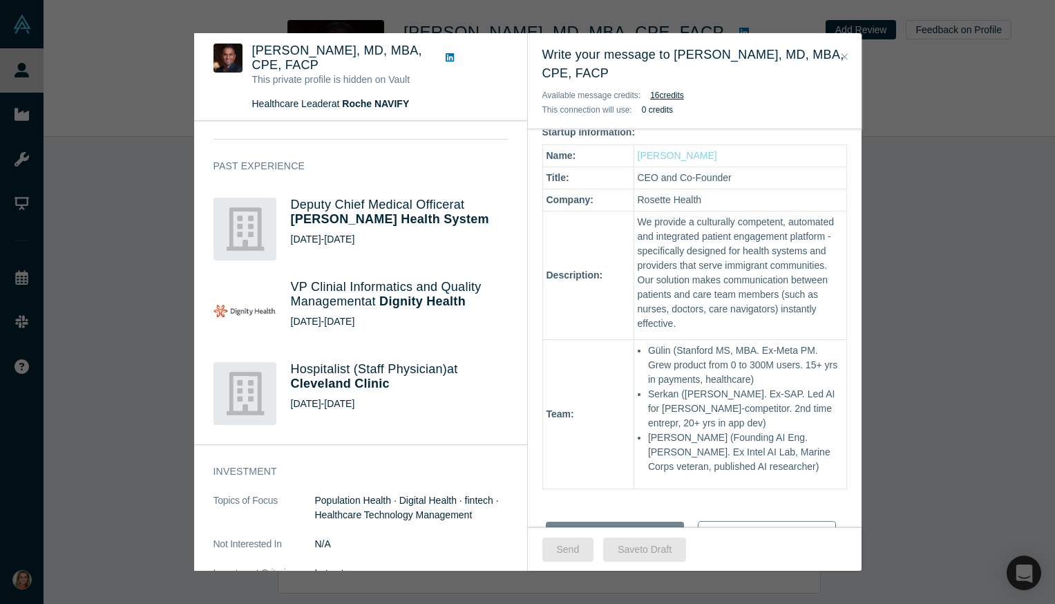
click at [843, 54] on icon "Close" at bounding box center [844, 57] width 6 height 10
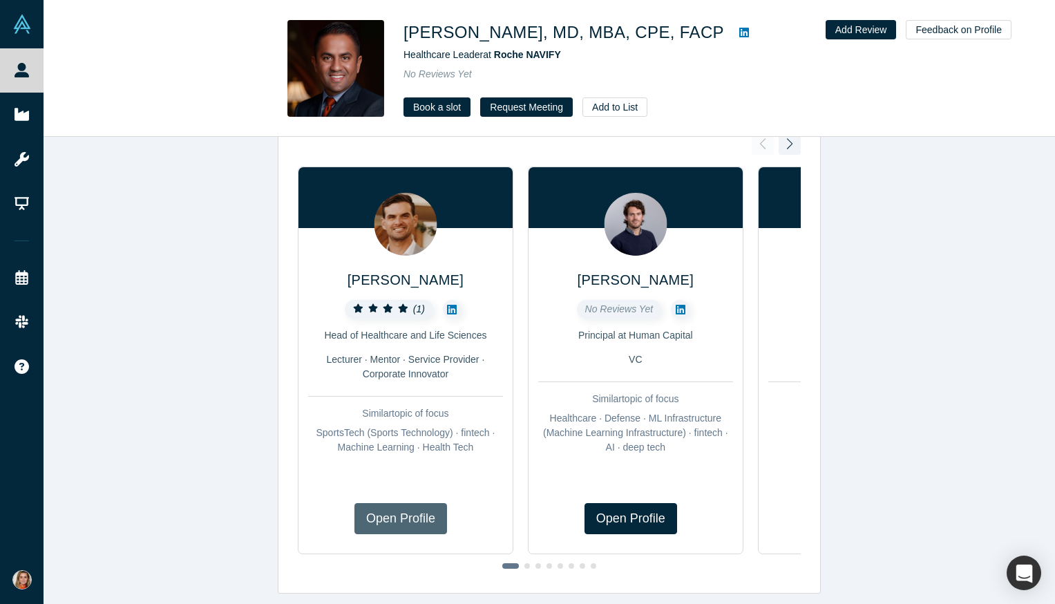
click at [391, 509] on link "Open Profile" at bounding box center [400, 518] width 93 height 31
click at [640, 279] on span "Juan Pablo Villarreal" at bounding box center [635, 279] width 116 height 15
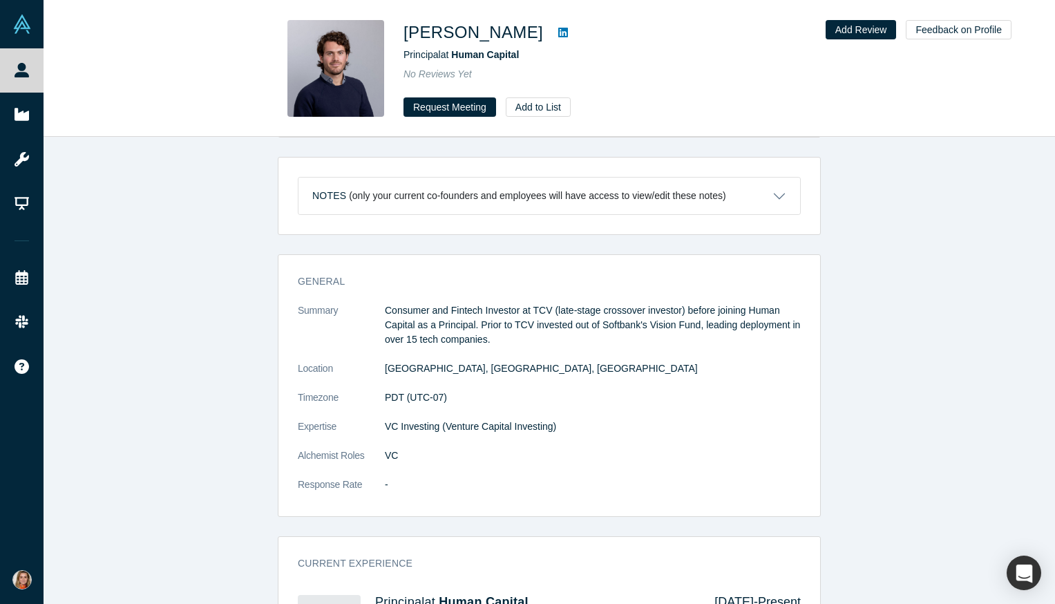
scroll to position [309, 0]
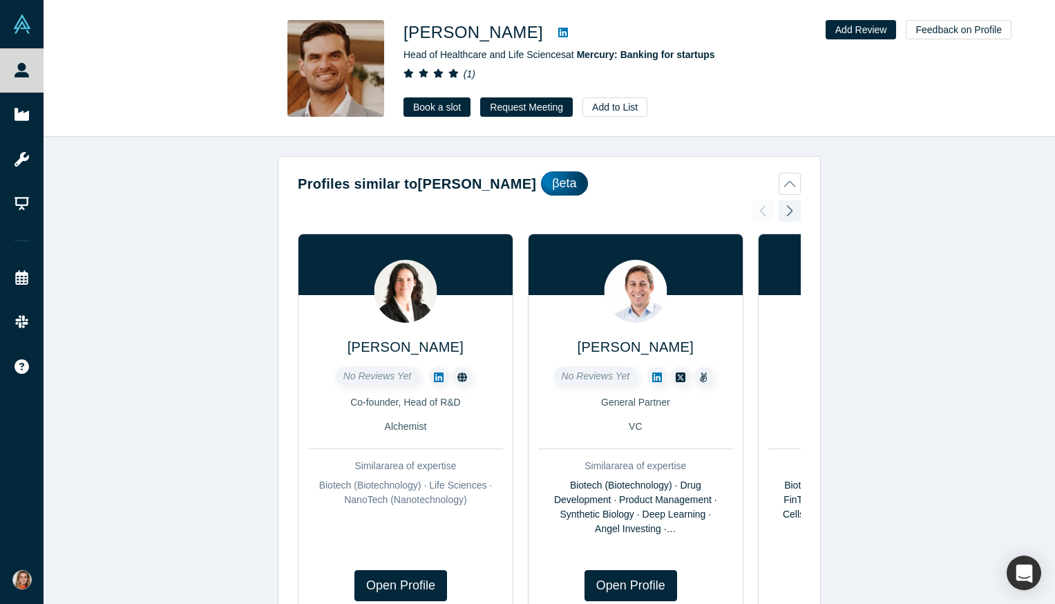
click at [462, 29] on h1 "Ben Kromnick" at bounding box center [473, 32] width 140 height 25
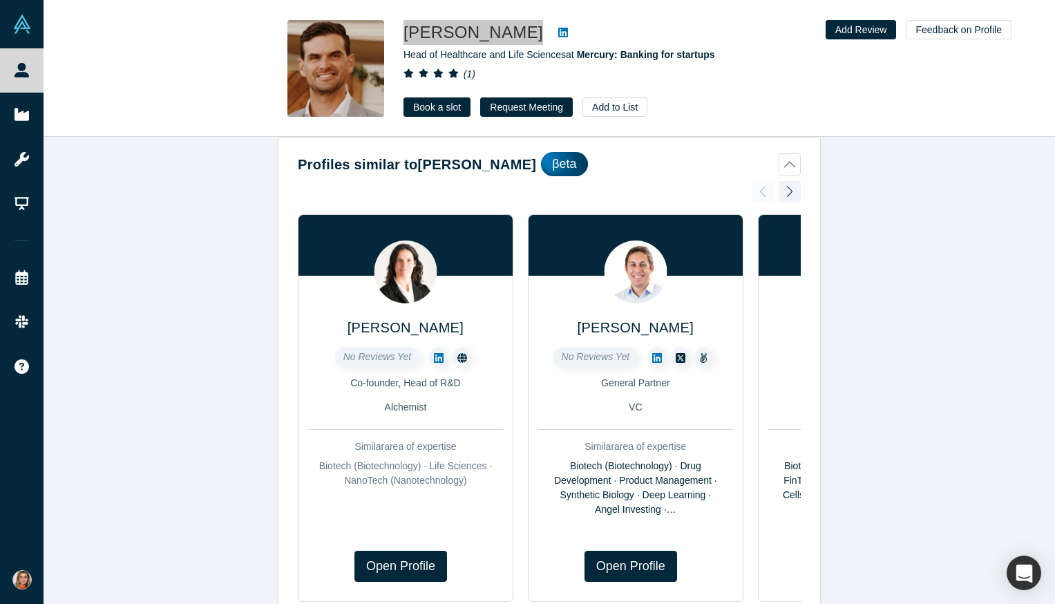
scroll to position [8, 0]
